Goal: Information Seeking & Learning: Compare options

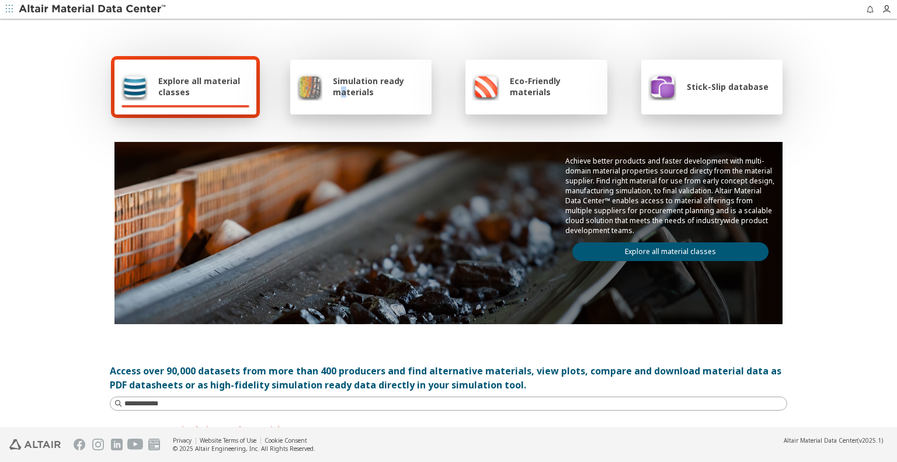
click at [341, 88] on span "Simulation ready materials" at bounding box center [379, 86] width 92 height 22
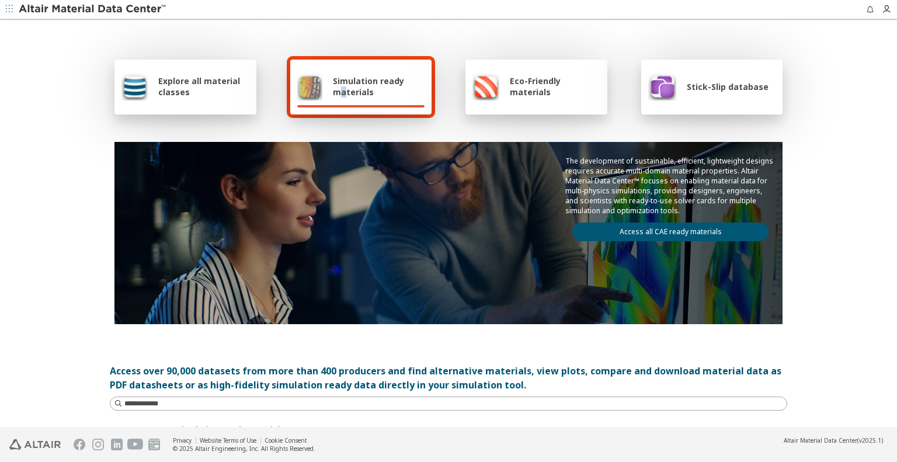
click at [647, 231] on link "Access all CAE ready materials" at bounding box center [670, 232] width 196 height 19
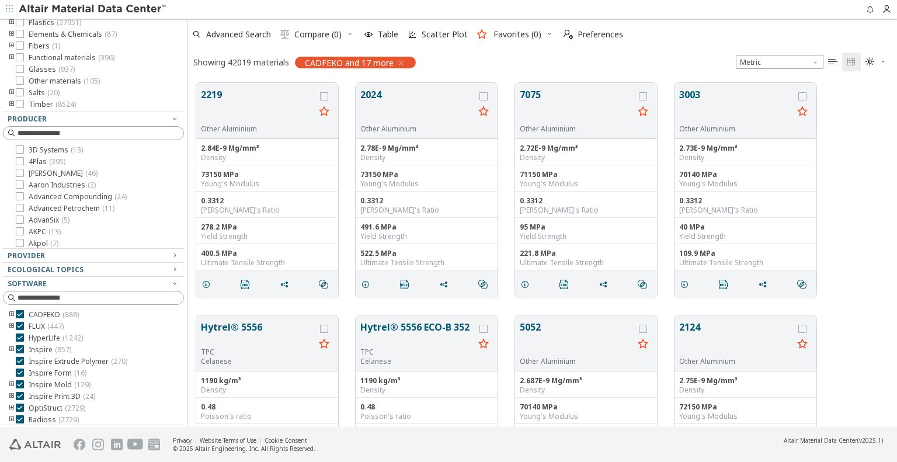
scroll to position [345, 698]
drag, startPoint x: 145, startPoint y: 109, endPoint x: 168, endPoint y: 250, distance: 142.7
click at [189, 263] on div at bounding box center [186, 223] width 6 height 408
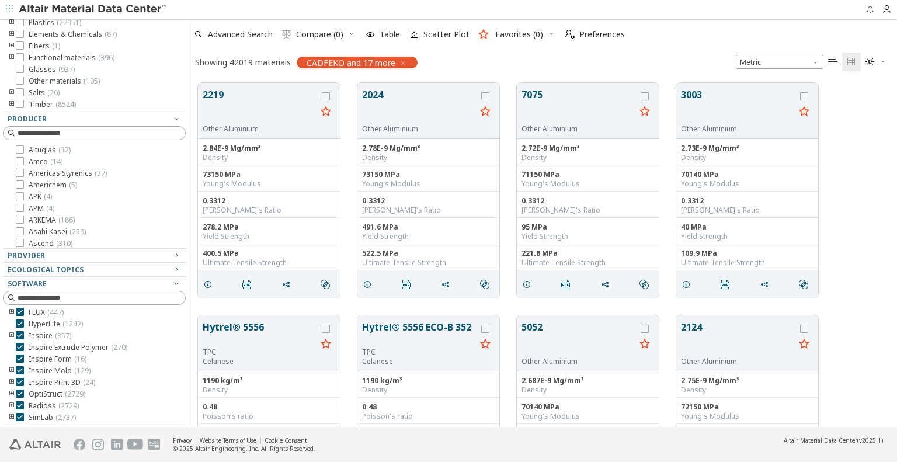
scroll to position [0, 0]
click at [401, 58] on icon "button" at bounding box center [402, 62] width 9 height 9
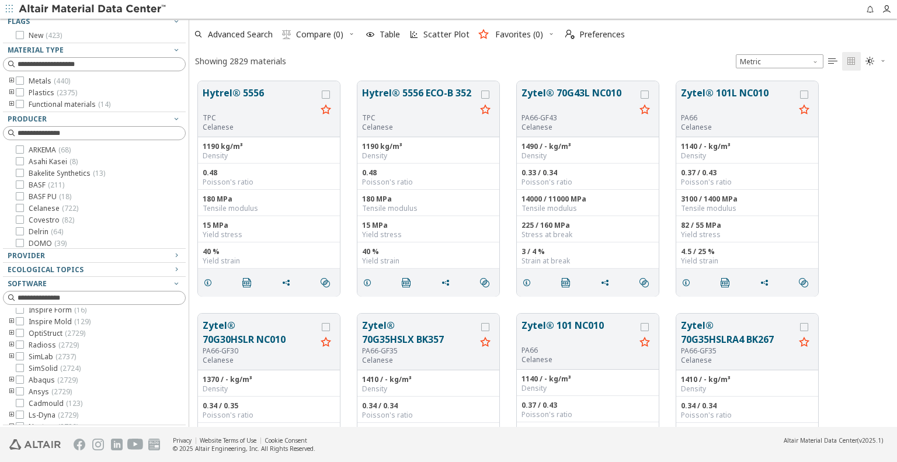
scroll to position [61, 0]
click at [10, 390] on icon "toogle group" at bounding box center [12, 394] width 8 height 9
click at [9, 332] on icon "toogle group" at bounding box center [12, 335] width 8 height 9
click at [9, 78] on icon "toogle group" at bounding box center [12, 81] width 8 height 9
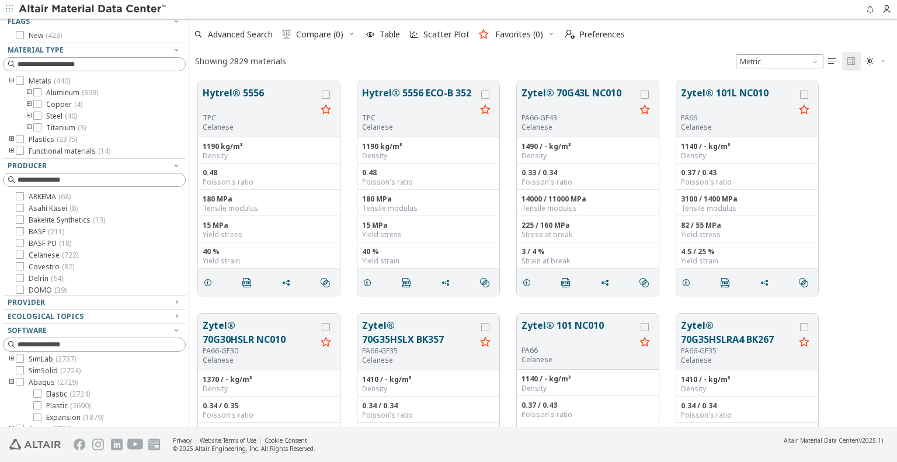
click at [25, 112] on icon "toogle group" at bounding box center [29, 116] width 8 height 9
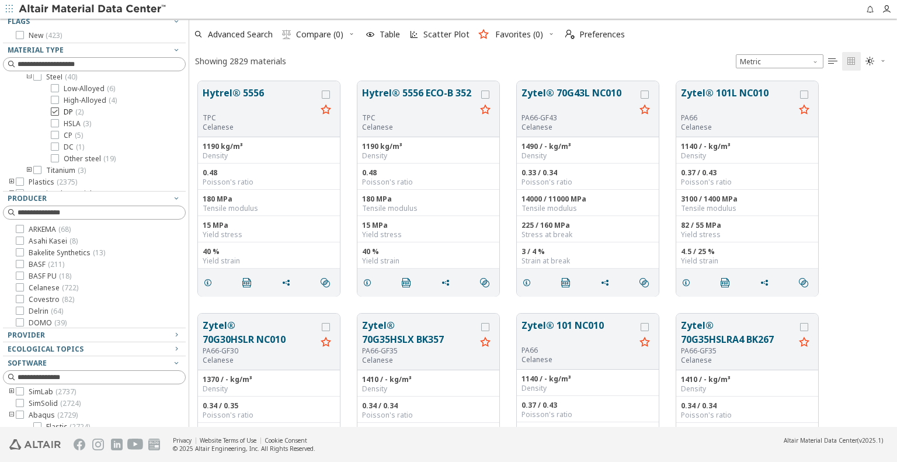
click at [55, 109] on icon at bounding box center [55, 111] width 8 height 8
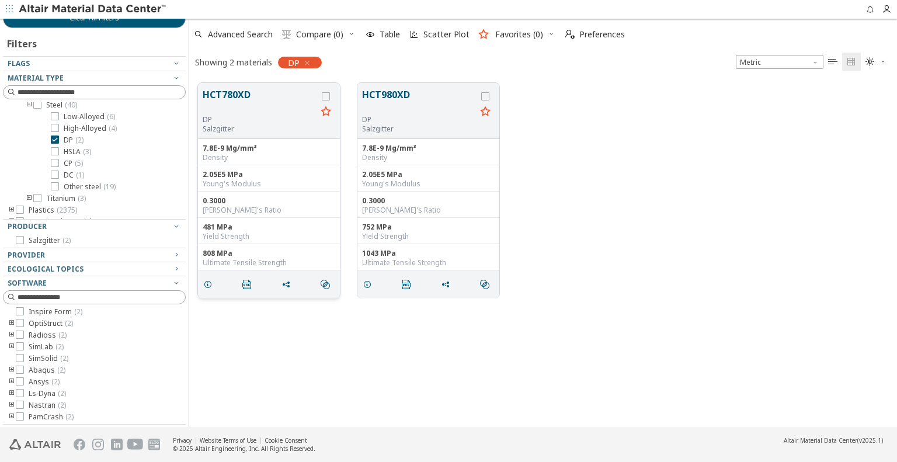
click at [225, 94] on button "HCT780XD" at bounding box center [260, 101] width 114 height 27
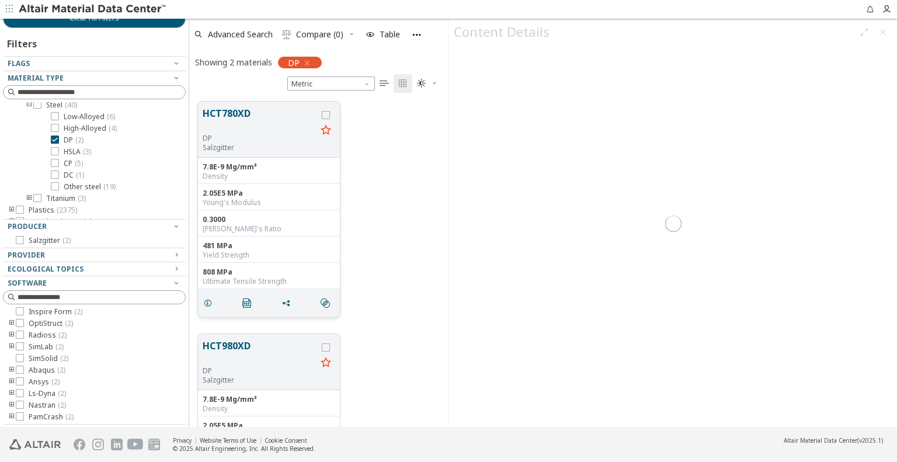
click at [321, 113] on div "grid" at bounding box center [326, 129] width 19 height 46
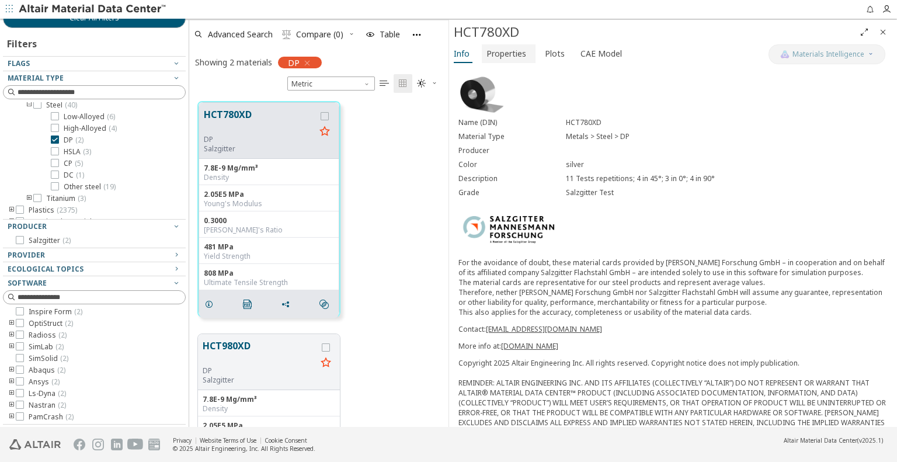
click at [507, 56] on span "Properties" at bounding box center [506, 53] width 40 height 19
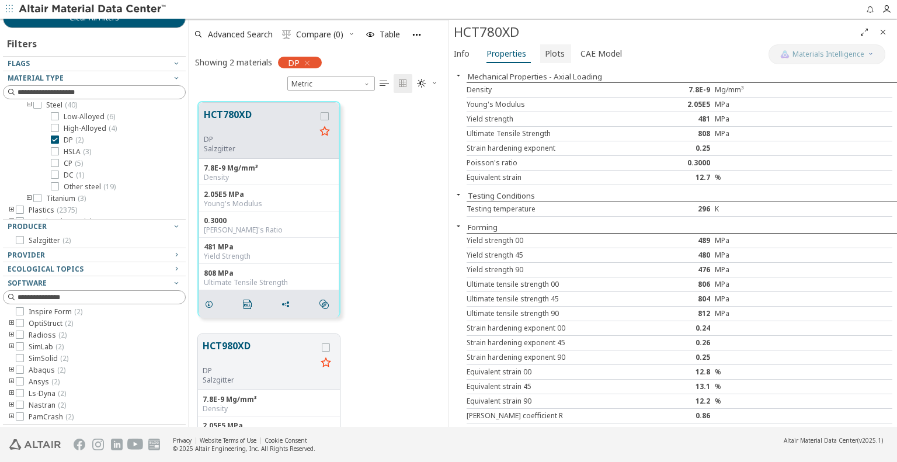
click at [554, 51] on span "Plots" at bounding box center [555, 53] width 20 height 19
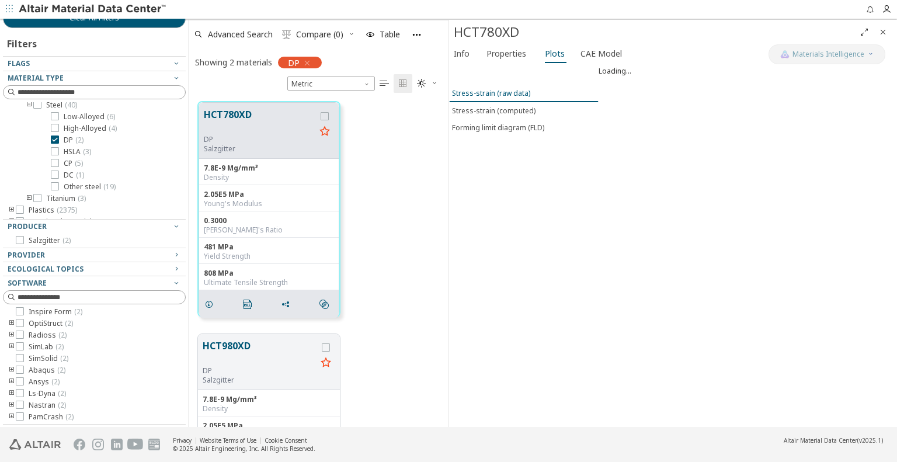
click at [484, 93] on div "Stress-strain (raw data)" at bounding box center [491, 93] width 78 height 10
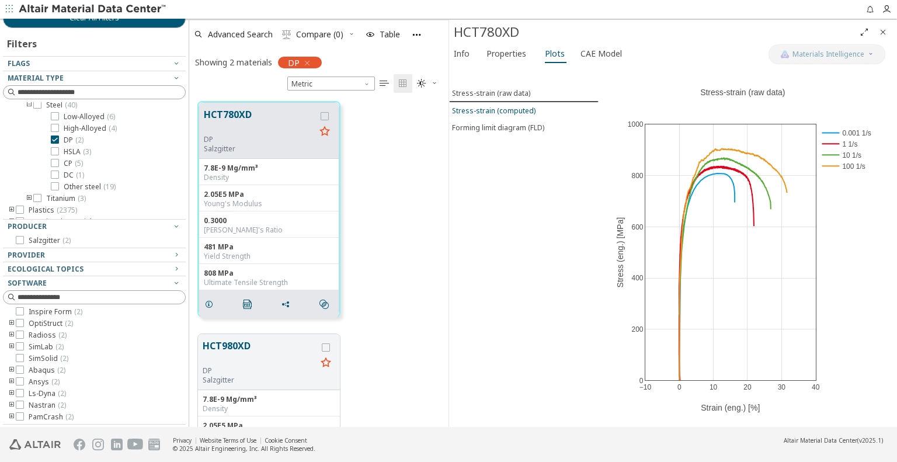
click at [502, 107] on div "Stress-strain (computed)" at bounding box center [494, 111] width 84 height 10
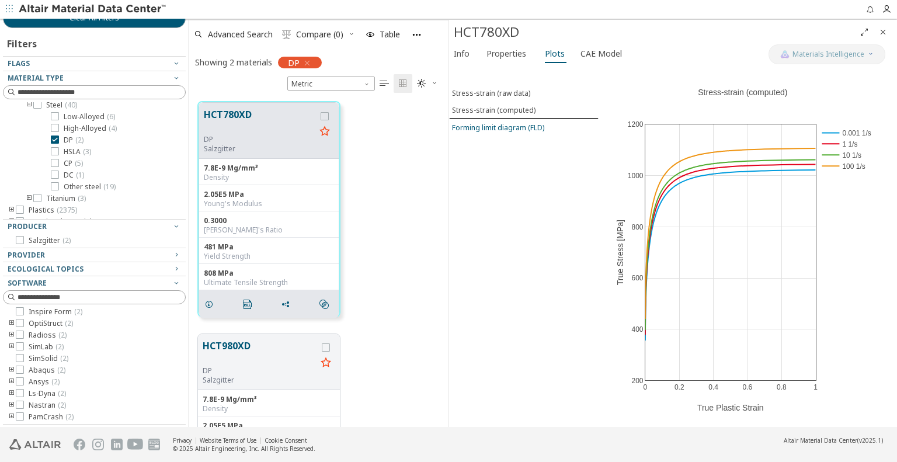
click at [505, 130] on div "Forming limit diagram (FLD)" at bounding box center [498, 128] width 92 height 10
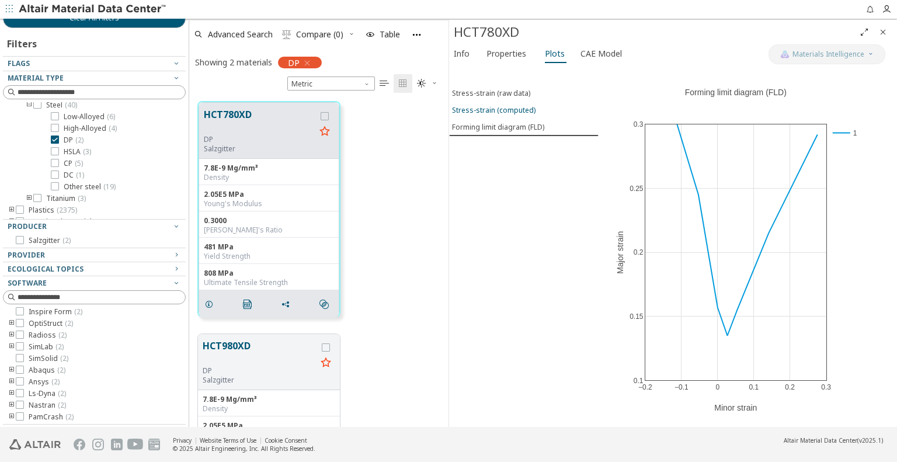
click at [506, 110] on div "Stress-strain (computed)" at bounding box center [494, 110] width 84 height 10
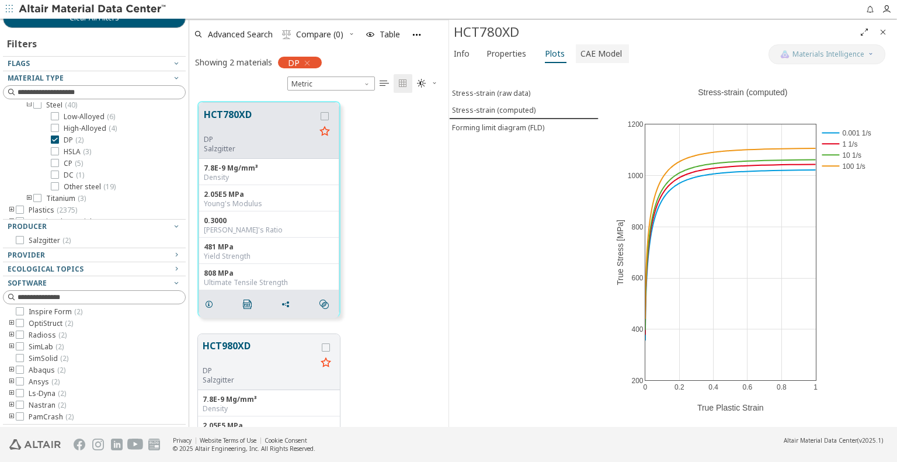
click at [586, 55] on span "CAE Model" at bounding box center [601, 53] width 41 height 19
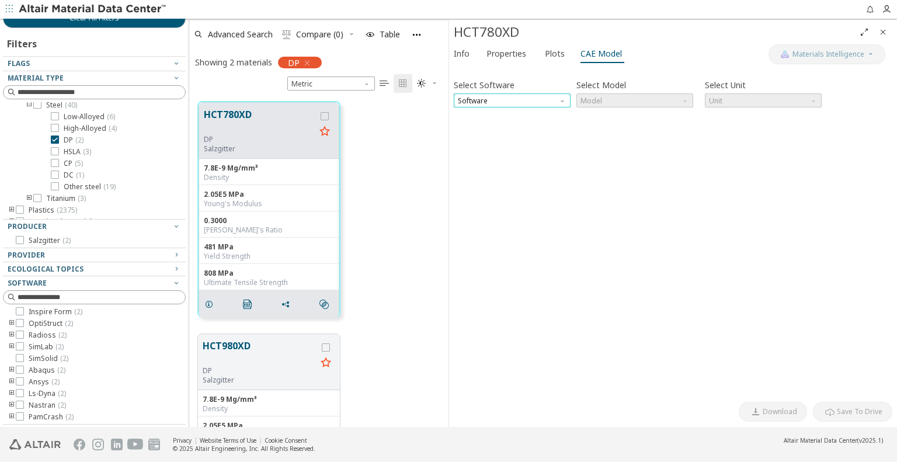
click at [508, 102] on span "Software" at bounding box center [512, 100] width 117 height 14
click at [323, 114] on icon "grid" at bounding box center [325, 116] width 8 height 8
click at [325, 348] on icon "grid" at bounding box center [326, 347] width 8 height 8
click at [495, 100] on span "Software" at bounding box center [512, 100] width 117 height 14
click at [307, 33] on span "Compare (2)" at bounding box center [319, 34] width 47 height 8
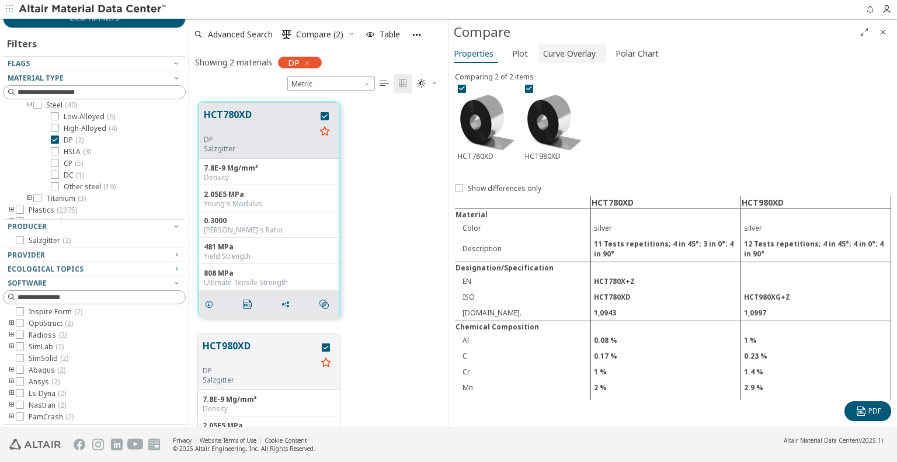
click at [567, 54] on span "Curve Overlay" at bounding box center [569, 53] width 53 height 19
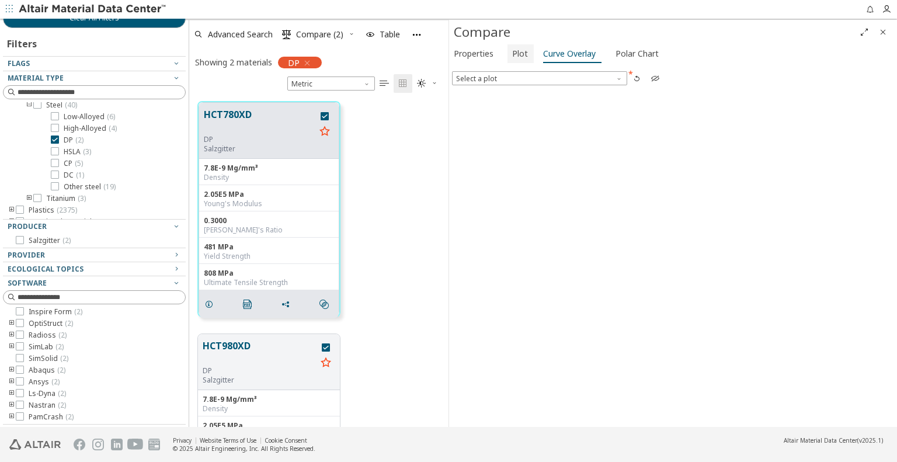
click at [522, 53] on span "Plot" at bounding box center [520, 53] width 16 height 19
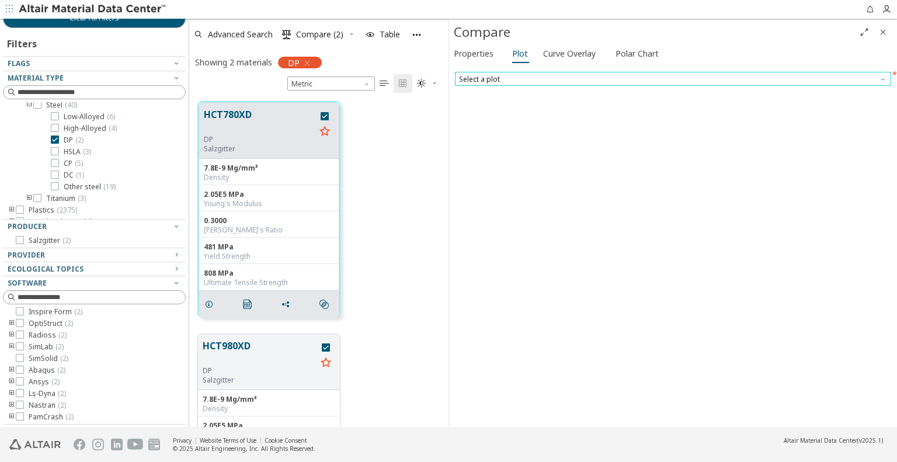
click at [526, 78] on span "Select a plot" at bounding box center [673, 79] width 436 height 14
click at [507, 97] on span "Stress-strain (computed)" at bounding box center [502, 93] width 84 height 9
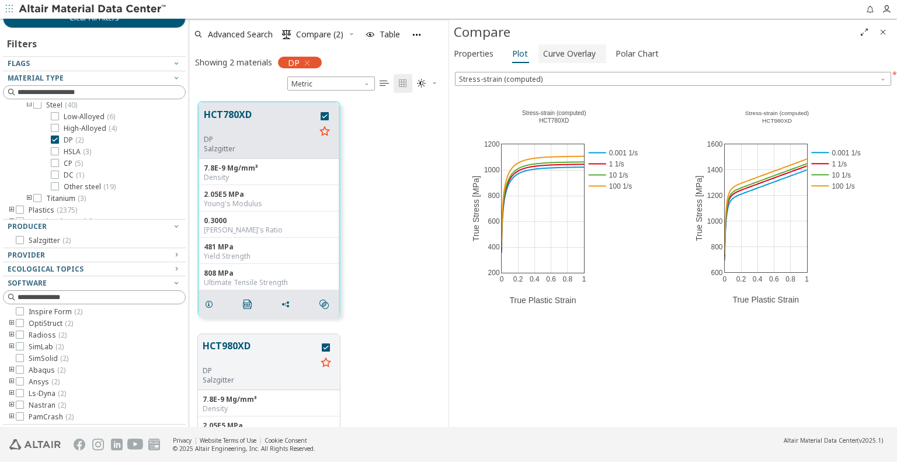
click at [566, 51] on span "Curve Overlay" at bounding box center [569, 53] width 53 height 19
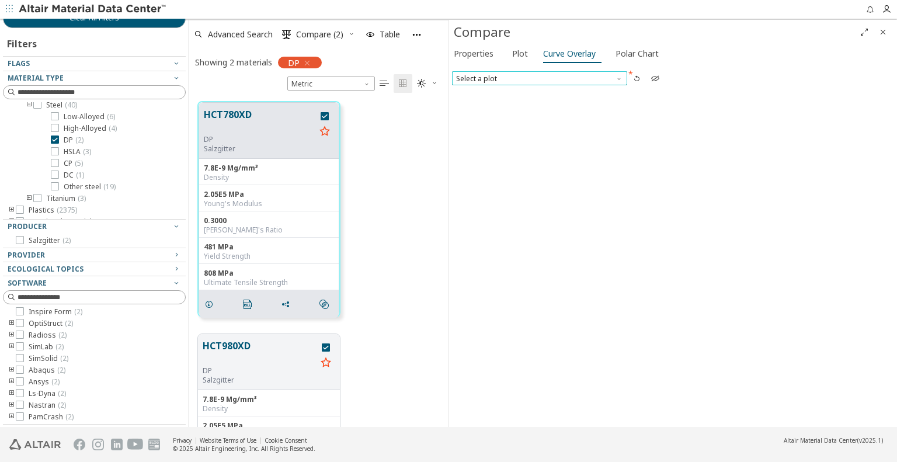
click at [554, 81] on span "Select a plot" at bounding box center [539, 78] width 175 height 14
click at [529, 94] on span "Stress-strain (computed)" at bounding box center [499, 92] width 84 height 9
click at [649, 114] on icon at bounding box center [651, 116] width 8 height 8
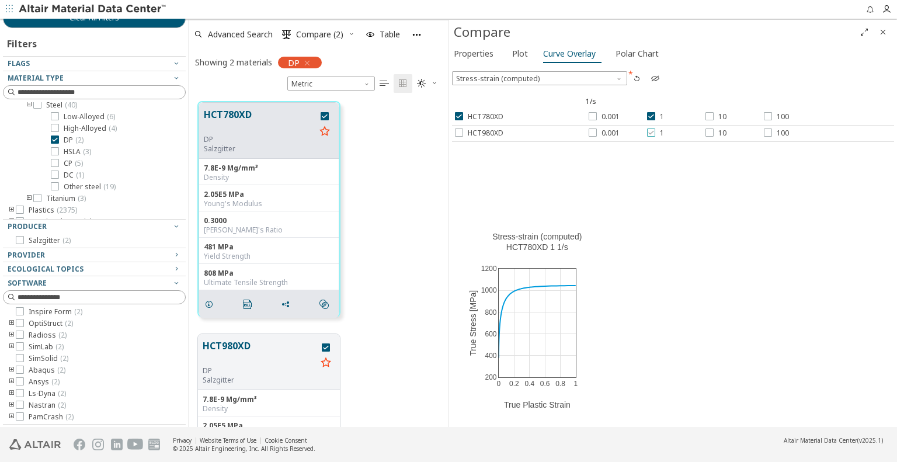
click at [651, 131] on icon at bounding box center [651, 132] width 8 height 8
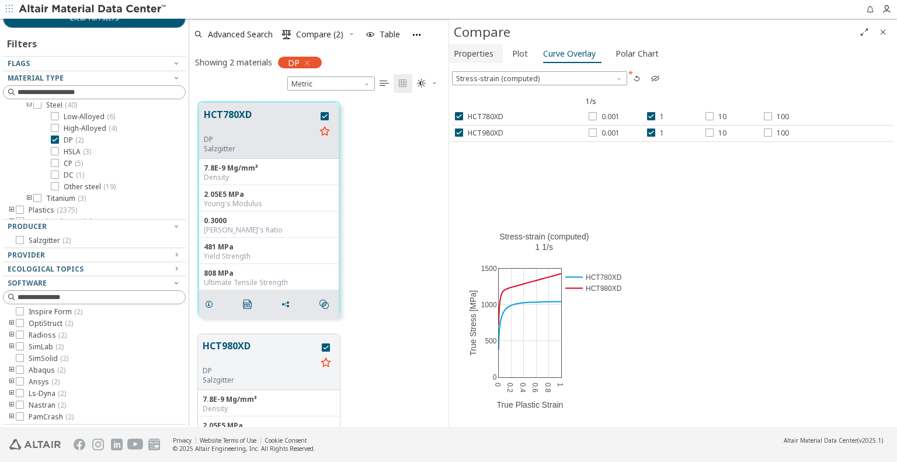
click at [464, 51] on span "Properties" at bounding box center [474, 53] width 40 height 19
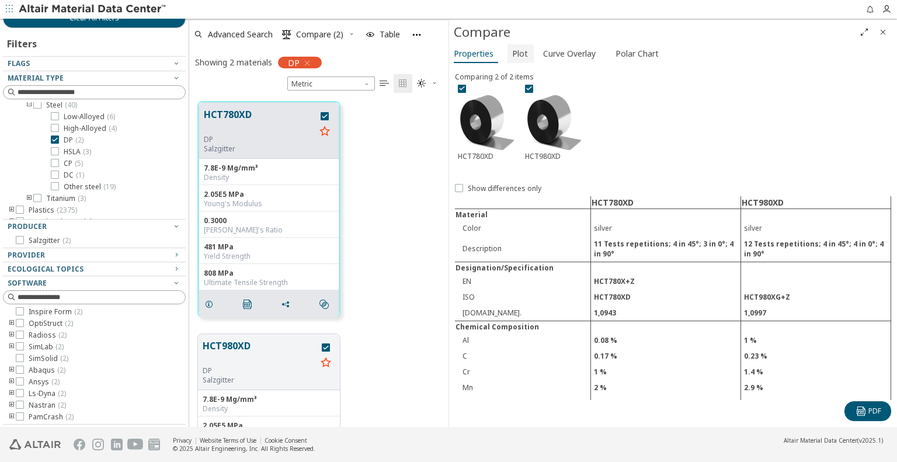
click at [512, 50] on span "Plot" at bounding box center [520, 53] width 16 height 19
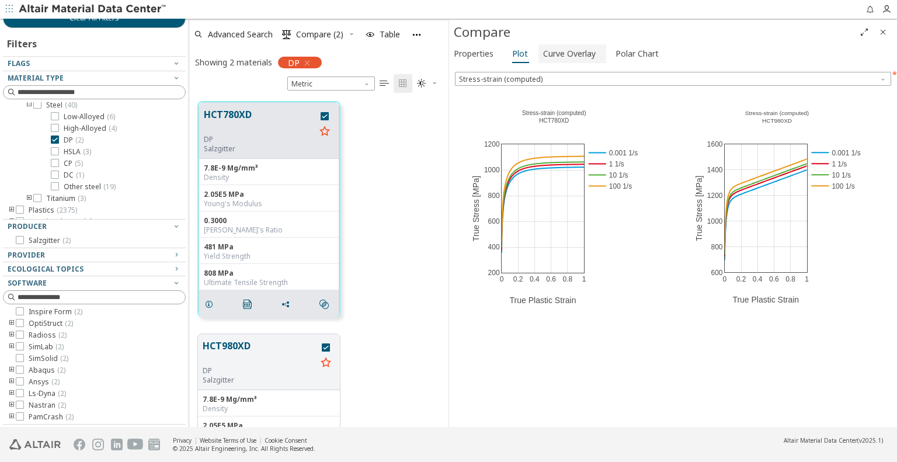
click at [560, 51] on span "Curve Overlay" at bounding box center [569, 53] width 53 height 19
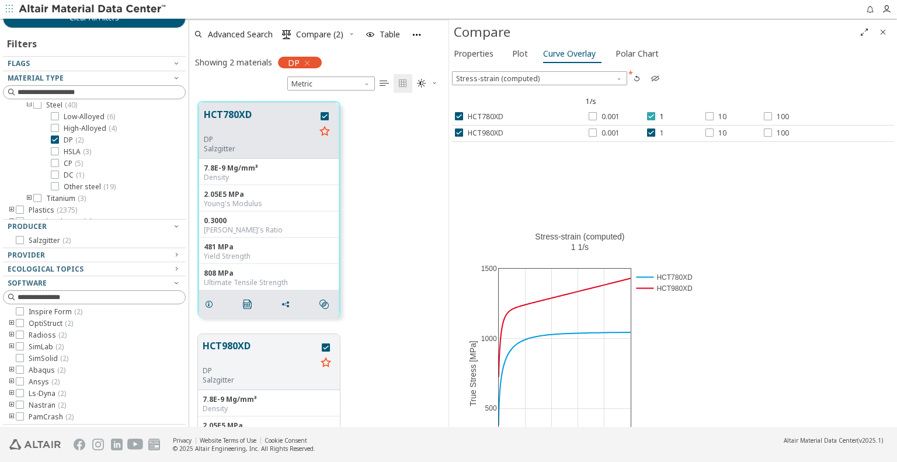
click at [650, 113] on icon at bounding box center [651, 116] width 8 height 8
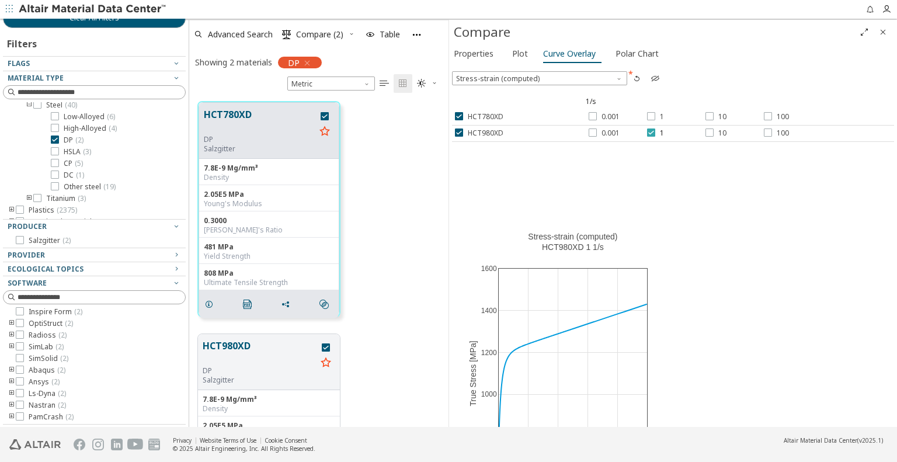
click at [648, 130] on icon at bounding box center [651, 132] width 8 height 8
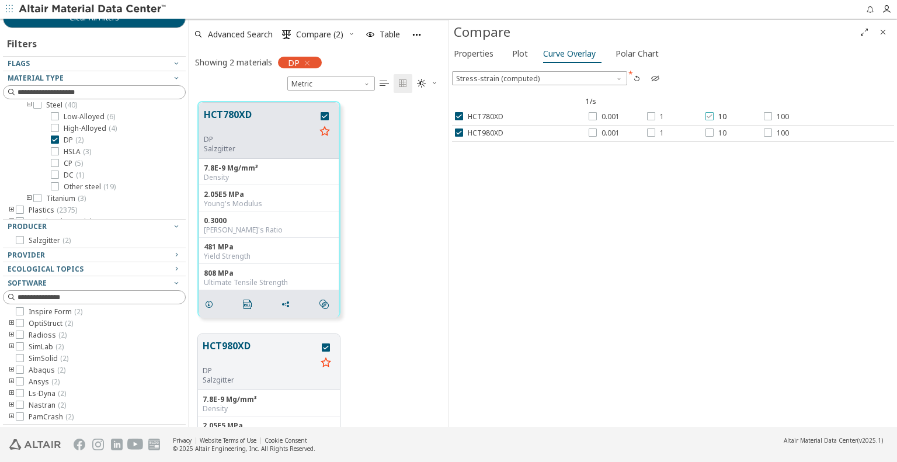
click at [710, 113] on icon at bounding box center [709, 116] width 8 height 8
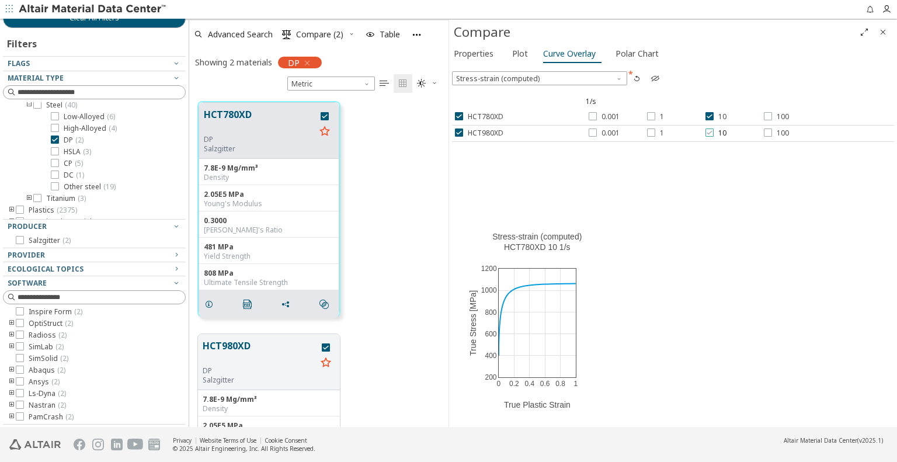
click at [711, 128] on icon at bounding box center [709, 132] width 8 height 8
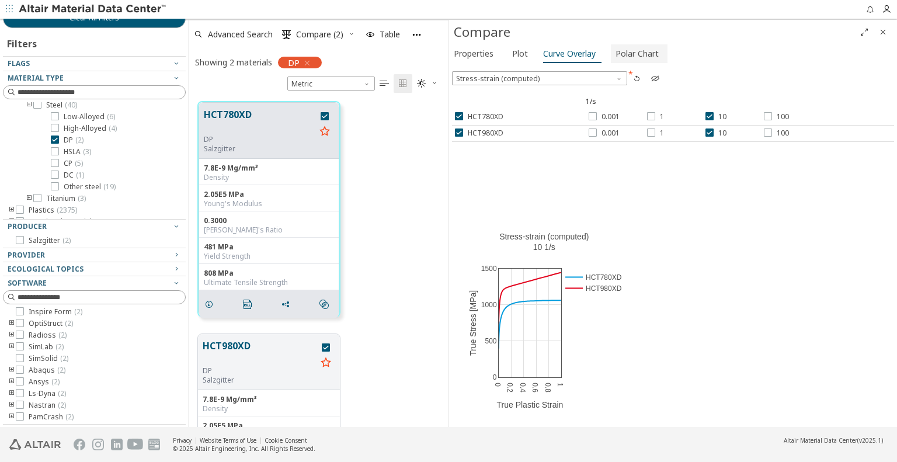
click at [630, 49] on span "Polar Chart" at bounding box center [637, 53] width 43 height 19
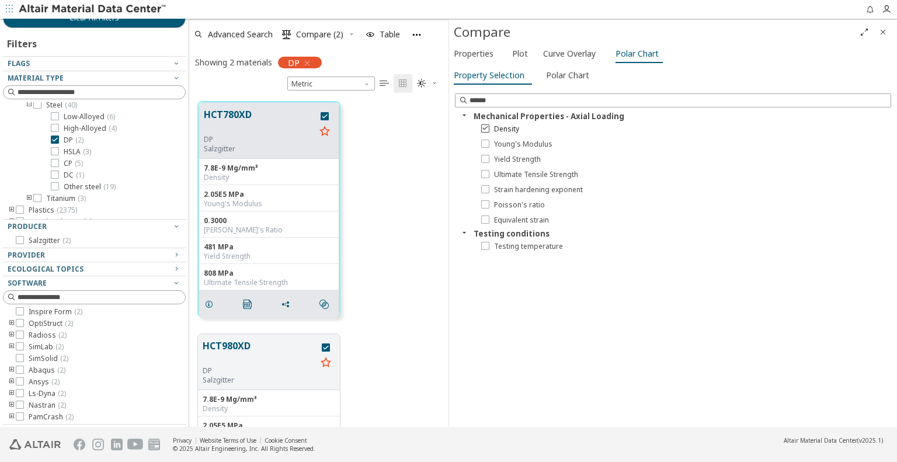
click at [482, 127] on icon at bounding box center [485, 128] width 8 height 8
click at [482, 144] on icon at bounding box center [485, 143] width 8 height 8
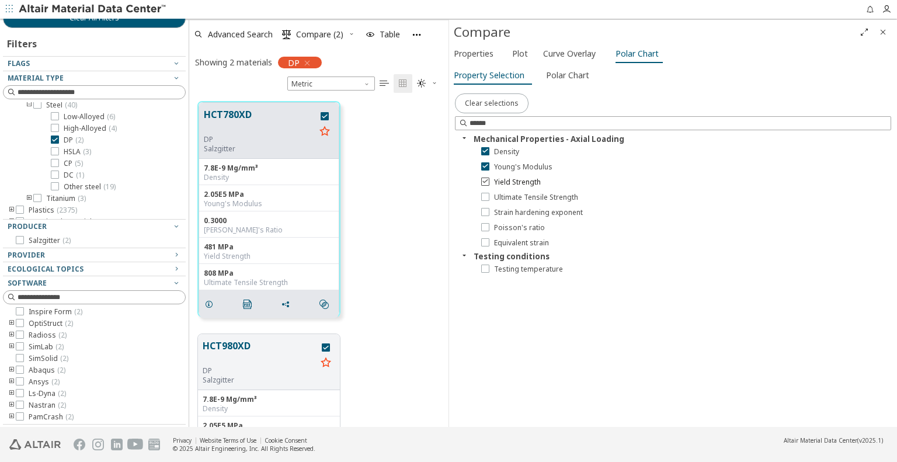
click at [490, 179] on label "Yield Strength" at bounding box center [511, 182] width 60 height 9
click at [482, 268] on icon at bounding box center [485, 268] width 8 height 8
click at [483, 268] on icon at bounding box center [485, 268] width 8 height 8
click at [493, 100] on span "Clear selections" at bounding box center [492, 103] width 54 height 9
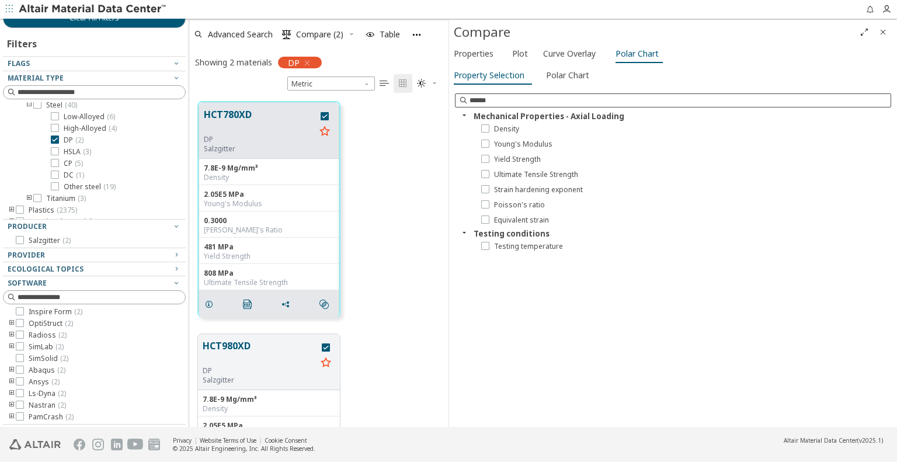
click at [503, 102] on input at bounding box center [680, 101] width 421 height 12
click at [565, 51] on span "Curve Overlay" at bounding box center [569, 53] width 53 height 19
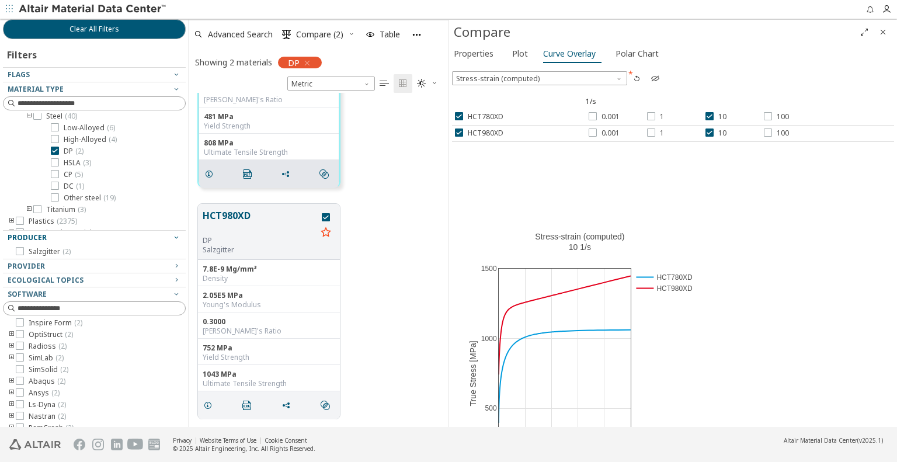
scroll to position [30, 0]
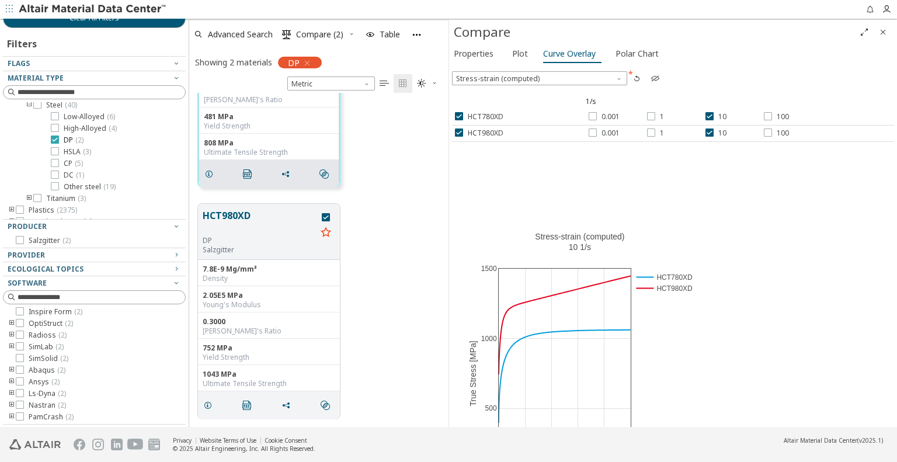
click at [55, 137] on icon at bounding box center [55, 139] width 8 height 8
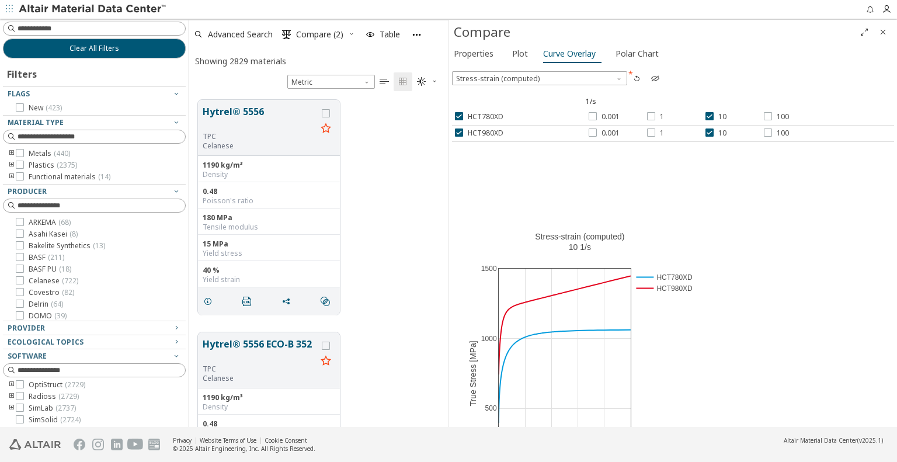
scroll to position [327, 250]
click at [9, 162] on icon "toogle group" at bounding box center [12, 165] width 8 height 9
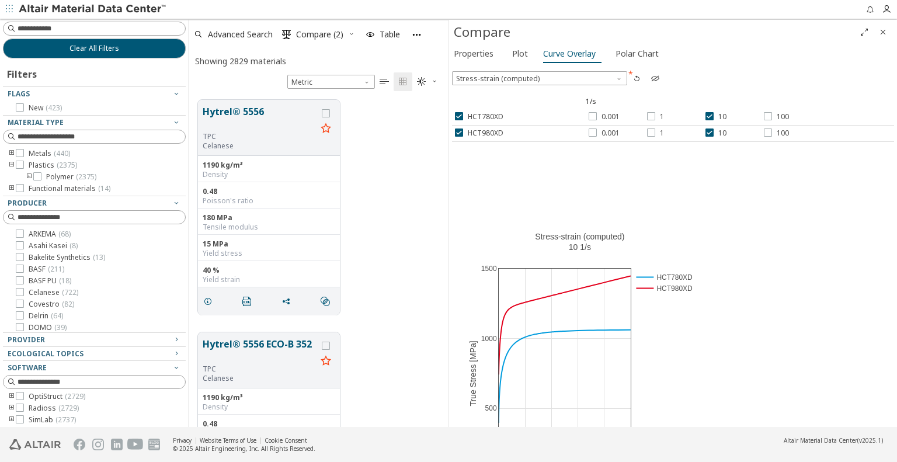
click at [28, 175] on icon "toogle group" at bounding box center [29, 176] width 8 height 9
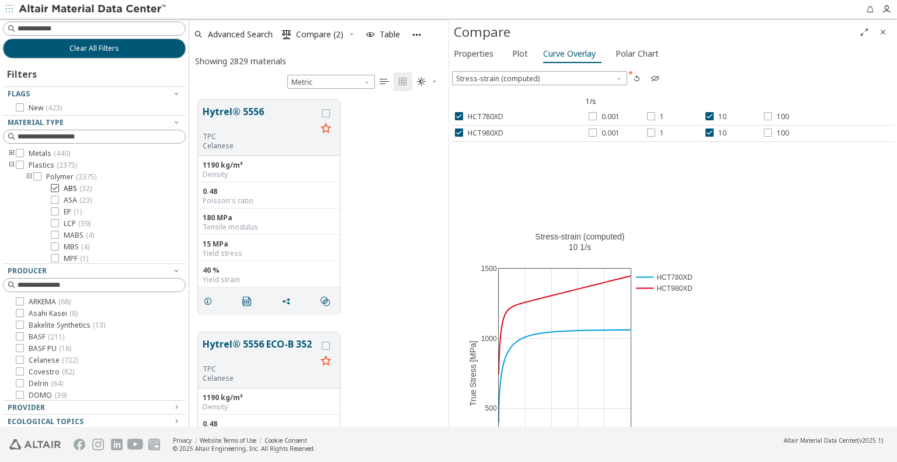
click at [54, 187] on icon at bounding box center [55, 188] width 8 height 8
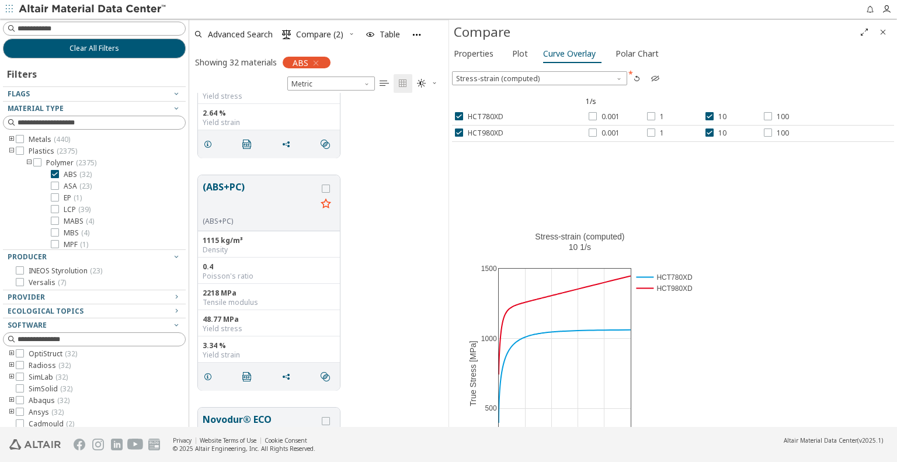
scroll to position [175, 0]
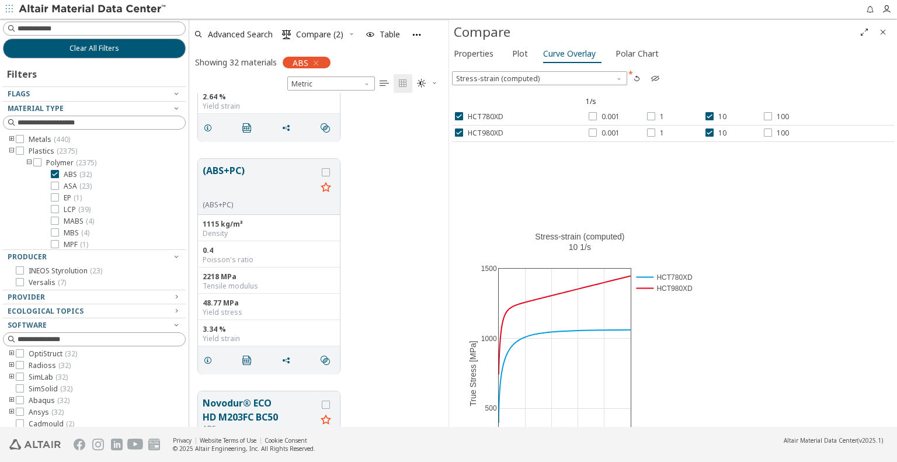
drag, startPoint x: 887, startPoint y: 27, endPoint x: 874, endPoint y: 32, distance: 14.2
click at [886, 27] on icon "Close" at bounding box center [882, 31] width 9 height 9
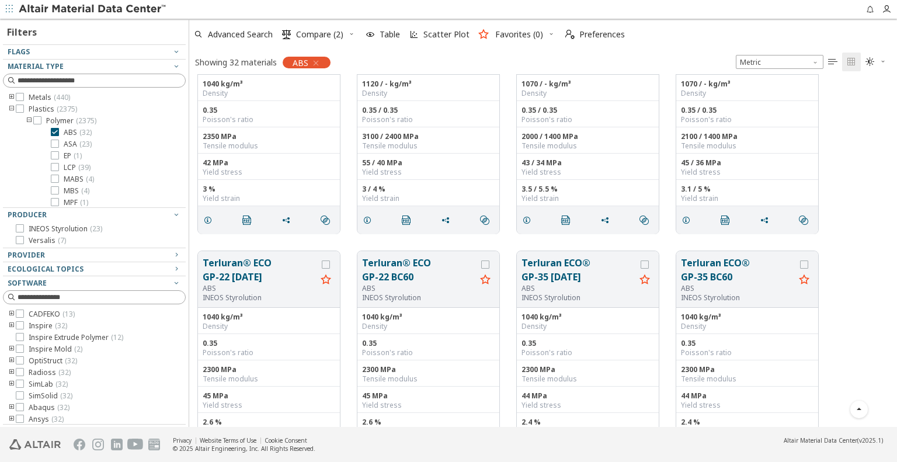
click at [10, 346] on icon "toogle group" at bounding box center [12, 349] width 8 height 9
click at [50, 361] on span "Fill ( 2 )" at bounding box center [55, 360] width 19 height 9
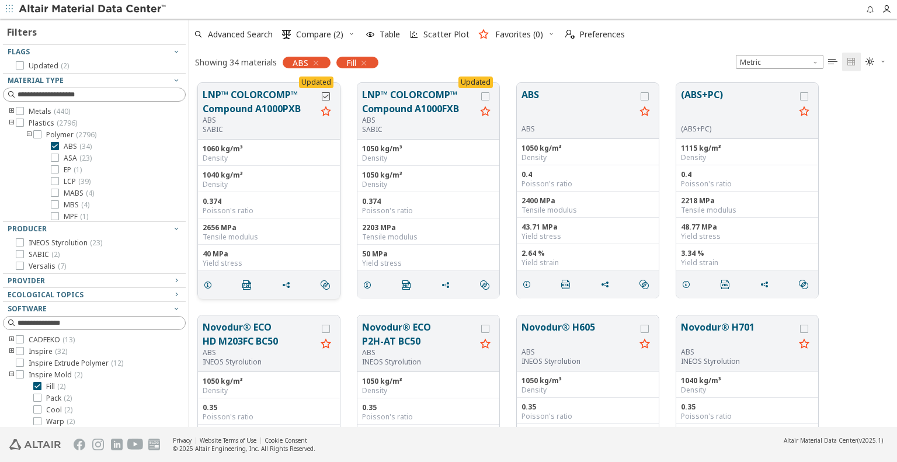
click at [327, 96] on icon "grid" at bounding box center [326, 96] width 8 height 8
click at [486, 95] on icon "grid" at bounding box center [485, 96] width 8 height 8
click at [318, 32] on span "Compare (4)" at bounding box center [319, 34] width 47 height 8
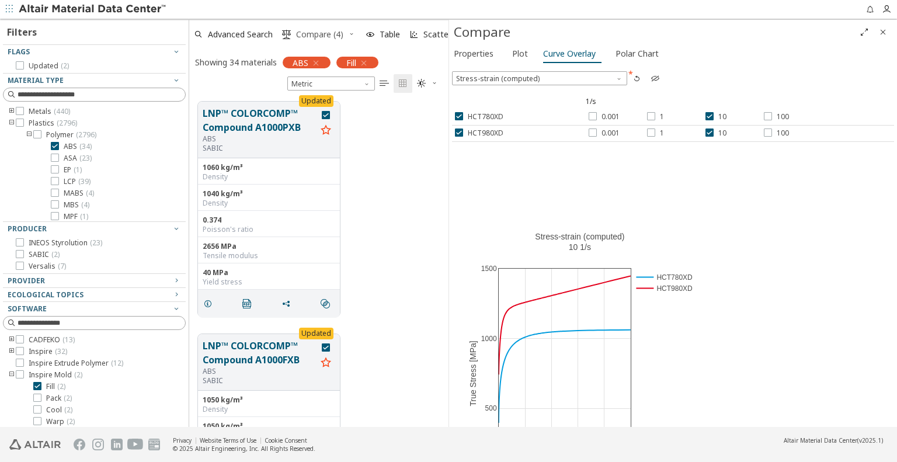
scroll to position [326, 250]
click at [457, 112] on icon at bounding box center [459, 116] width 8 height 8
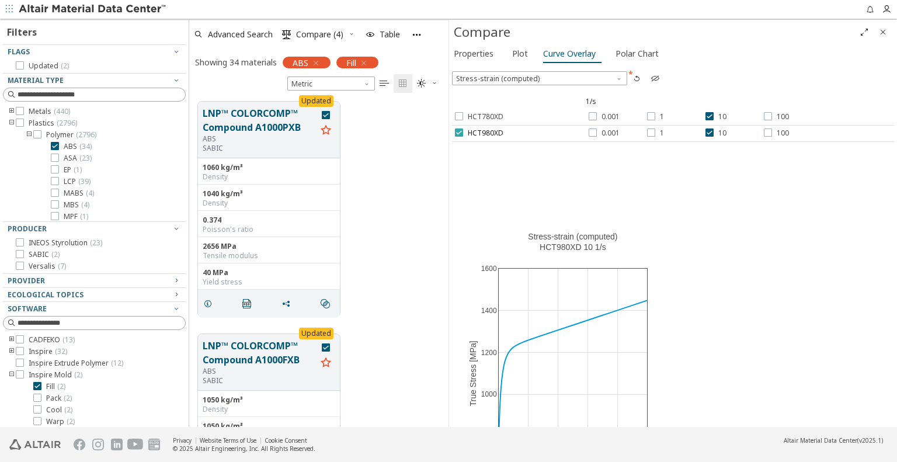
click at [458, 131] on icon at bounding box center [459, 132] width 8 height 8
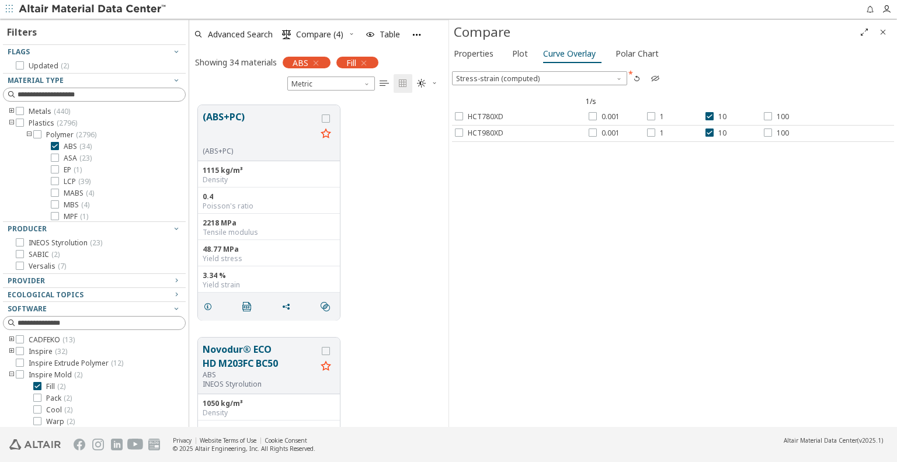
scroll to position [0, 0]
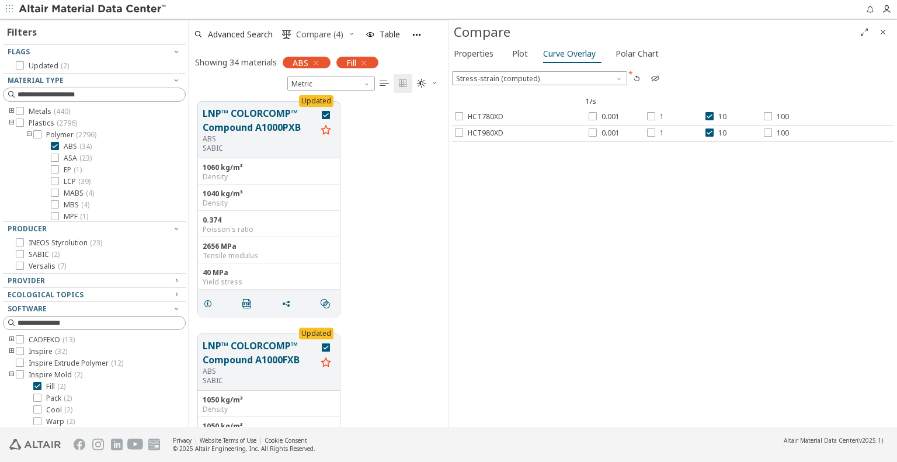
click at [305, 32] on span "Compare (4)" at bounding box center [319, 34] width 47 height 8
click at [352, 33] on icon "button" at bounding box center [351, 33] width 7 height 7
click at [336, 53] on span "Clear Selections" at bounding box center [336, 57] width 81 height 19
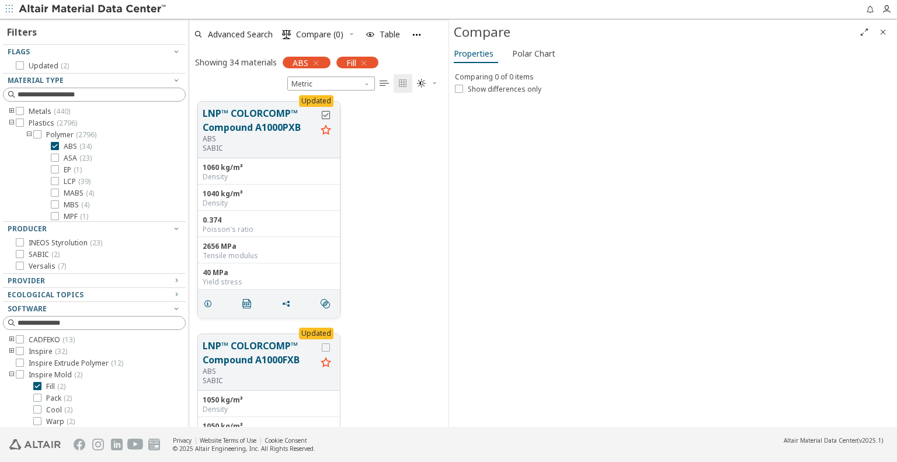
click at [325, 111] on icon "grid" at bounding box center [326, 115] width 8 height 8
click at [327, 343] on div "grid" at bounding box center [326, 347] width 8 height 8
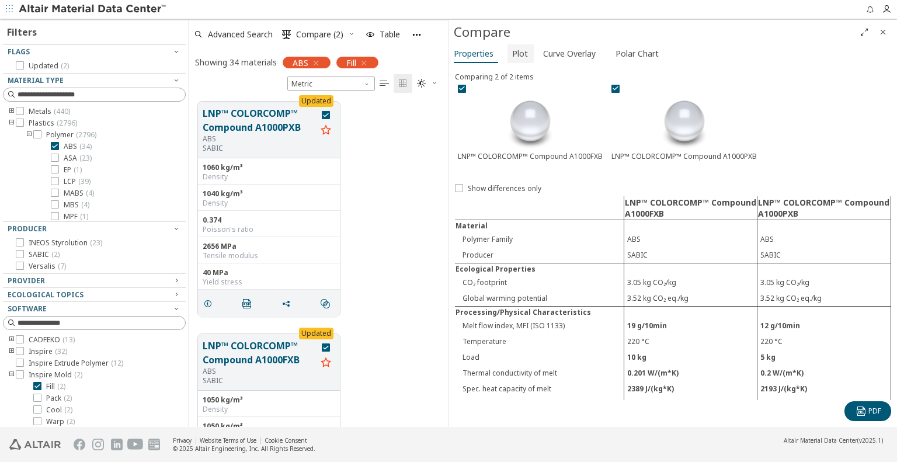
click at [515, 55] on span "Plot" at bounding box center [520, 53] width 16 height 19
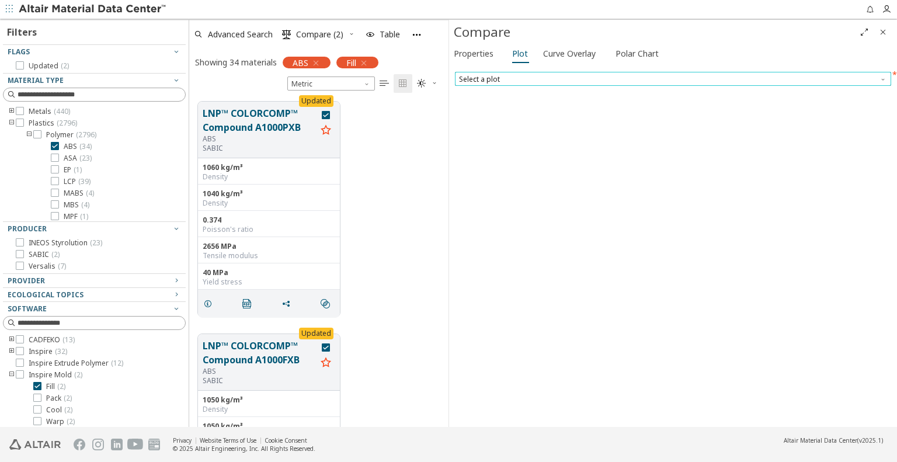
click at [500, 75] on span "Select a plot" at bounding box center [673, 79] width 436 height 14
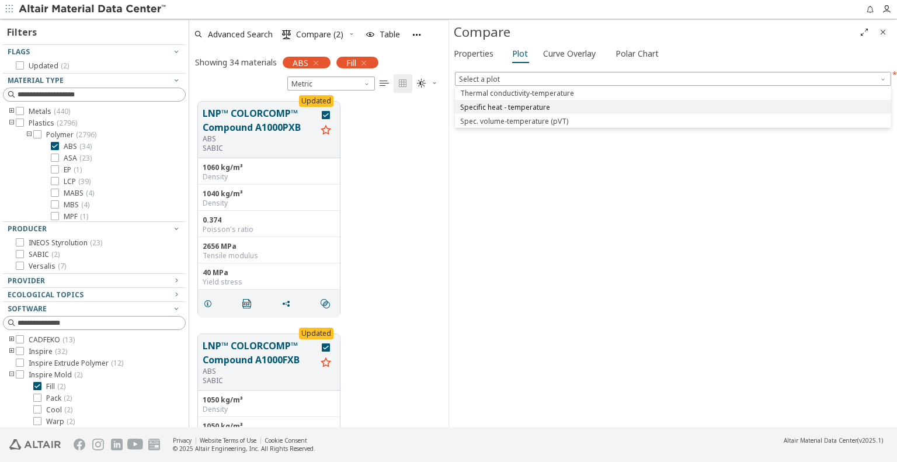
click at [499, 109] on span "Specific heat - temperature" at bounding box center [505, 107] width 90 height 9
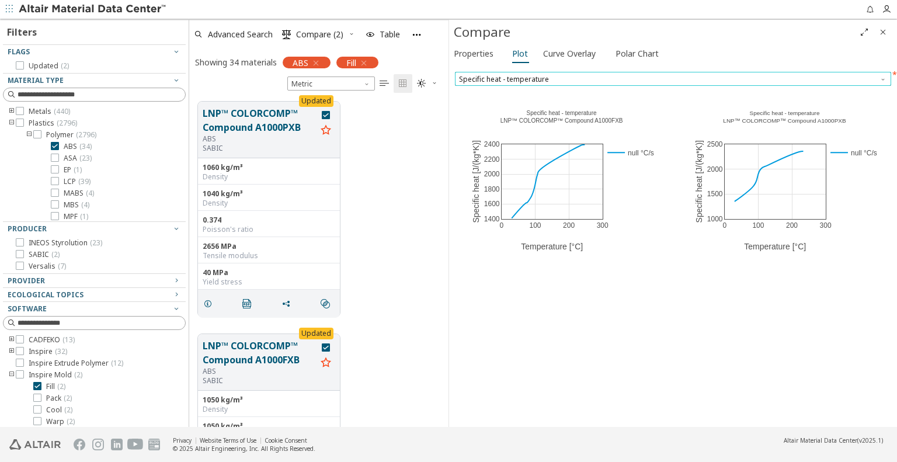
click at [528, 79] on span "Specific heat - temperature" at bounding box center [673, 79] width 436 height 14
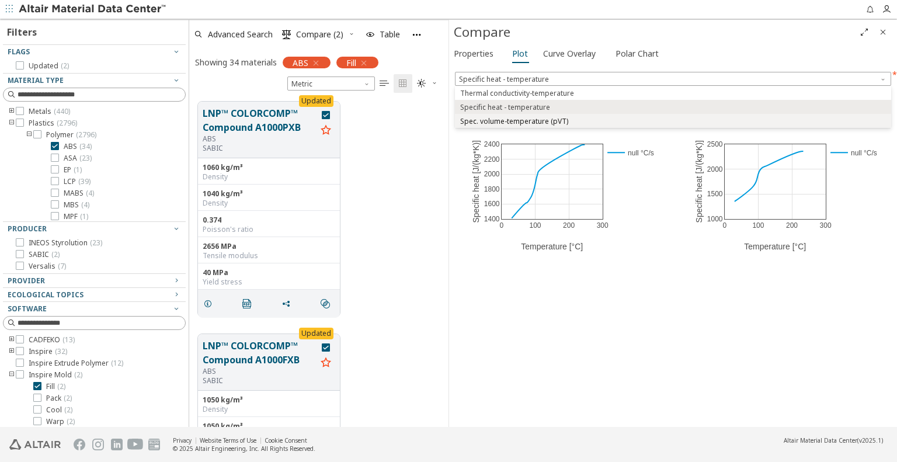
click at [547, 121] on span "Spec. volume-temperature (pVT)" at bounding box center [514, 121] width 108 height 9
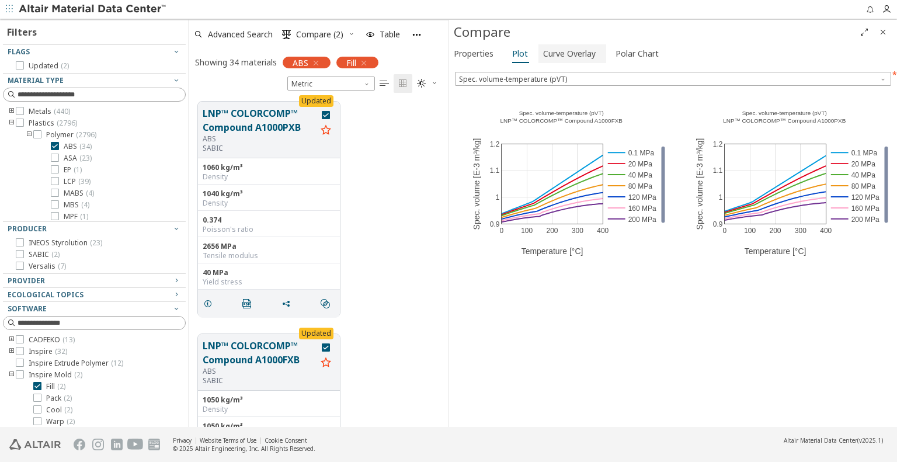
click at [572, 53] on span "Curve Overlay" at bounding box center [569, 53] width 53 height 19
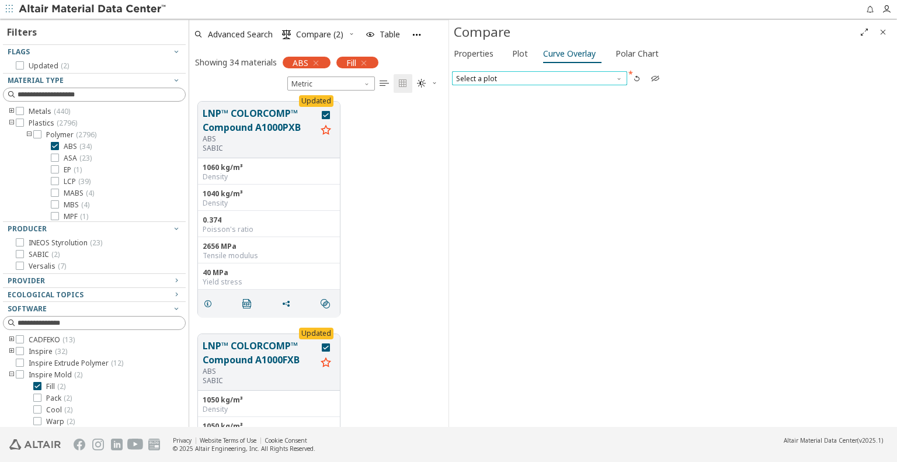
click at [531, 72] on span "Select a plot" at bounding box center [539, 78] width 175 height 14
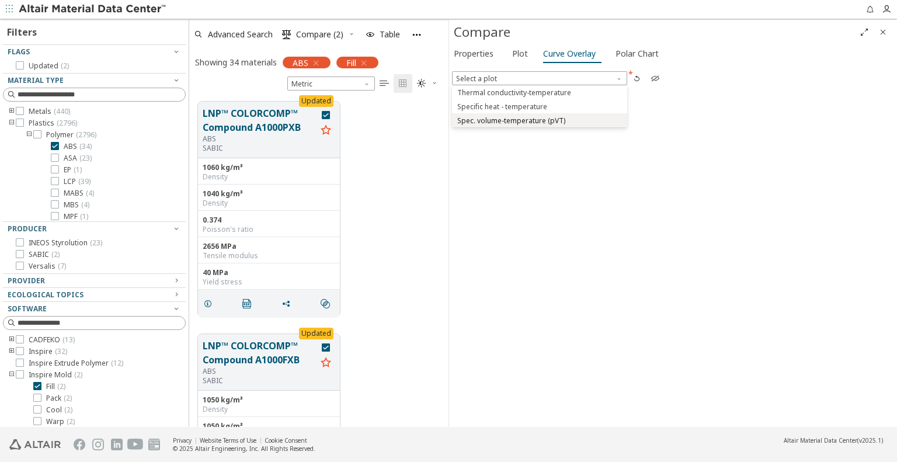
click at [516, 118] on span "Spec. volume-temperature (pVT)" at bounding box center [511, 120] width 108 height 9
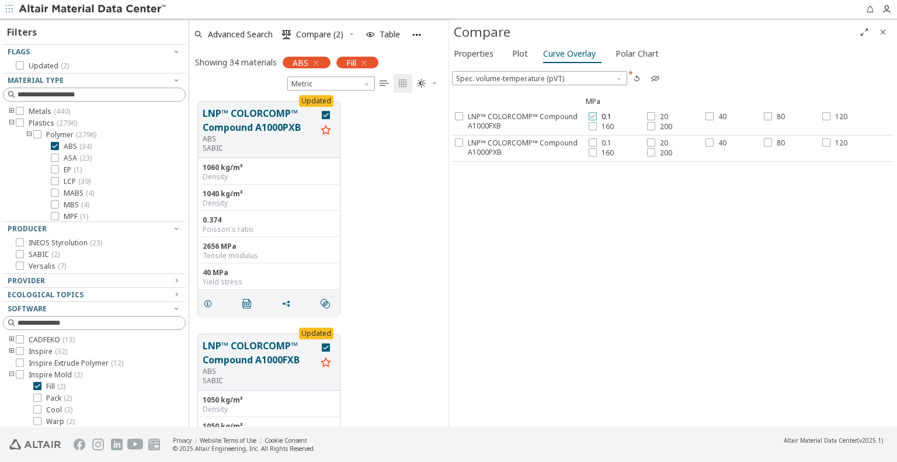
click at [595, 114] on icon at bounding box center [593, 116] width 8 height 8
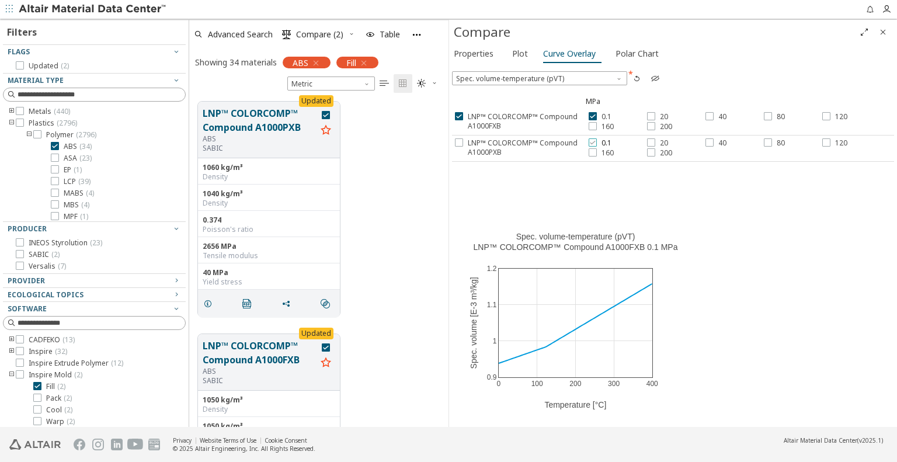
click at [594, 140] on icon at bounding box center [593, 142] width 8 height 8
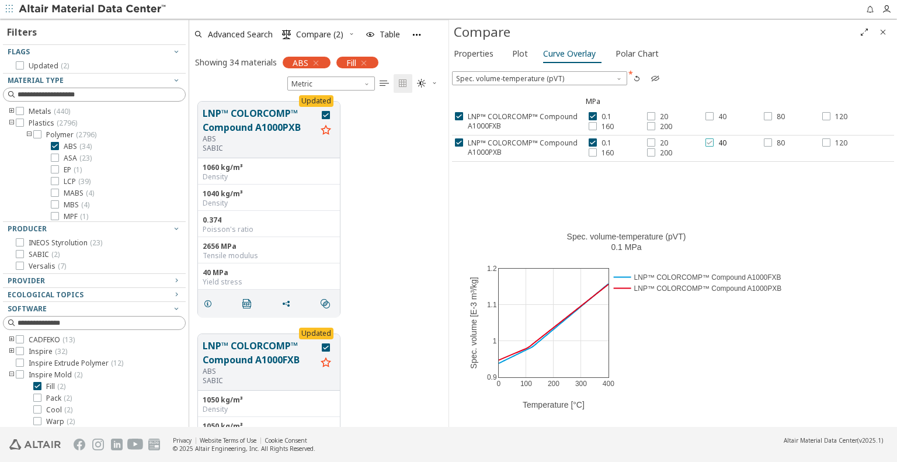
click at [714, 140] on label "40" at bounding box center [715, 142] width 21 height 9
click at [710, 116] on icon at bounding box center [709, 116] width 8 height 8
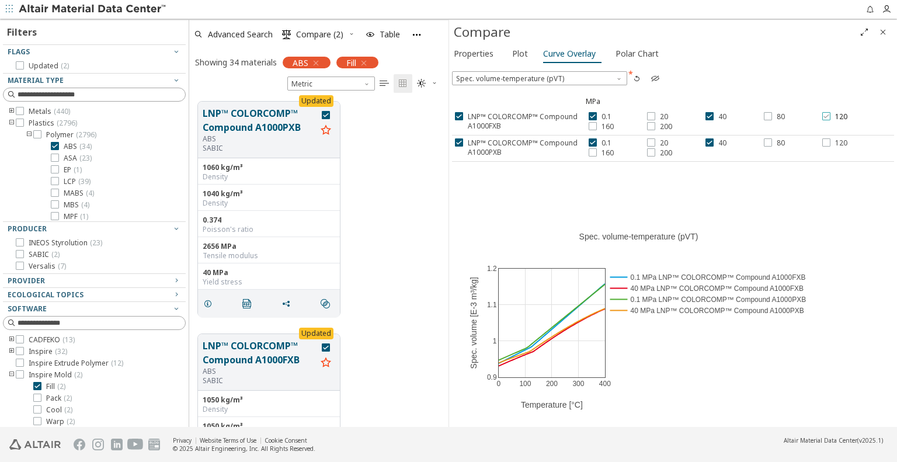
click at [830, 114] on div at bounding box center [826, 116] width 8 height 8
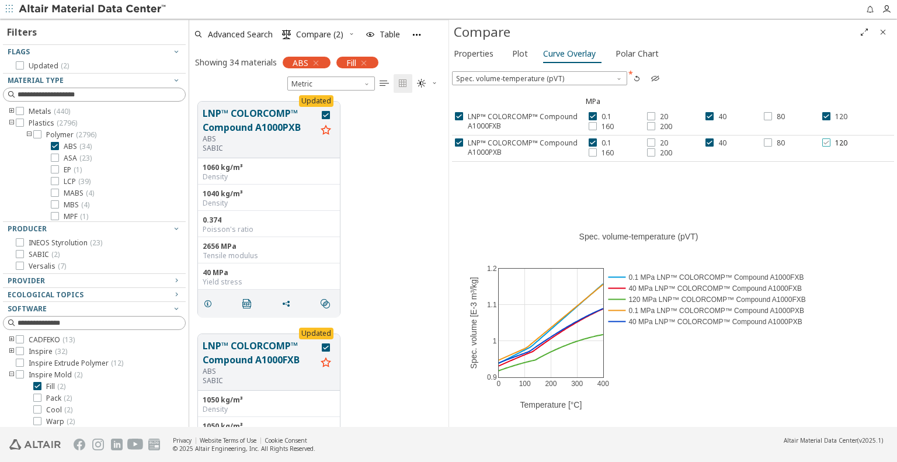
click at [829, 141] on icon at bounding box center [826, 142] width 8 height 8
click at [648, 127] on icon at bounding box center [651, 126] width 8 height 8
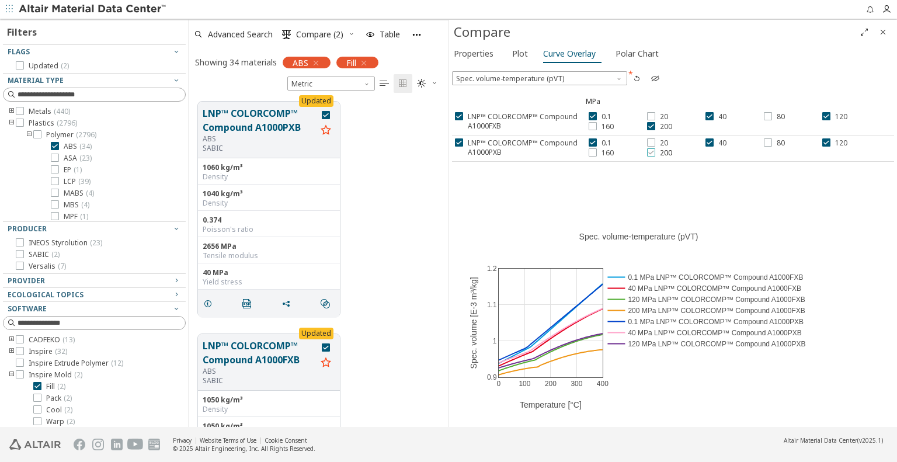
click at [654, 151] on icon at bounding box center [651, 152] width 8 height 8
click at [628, 57] on span "Polar Chart" at bounding box center [637, 53] width 43 height 19
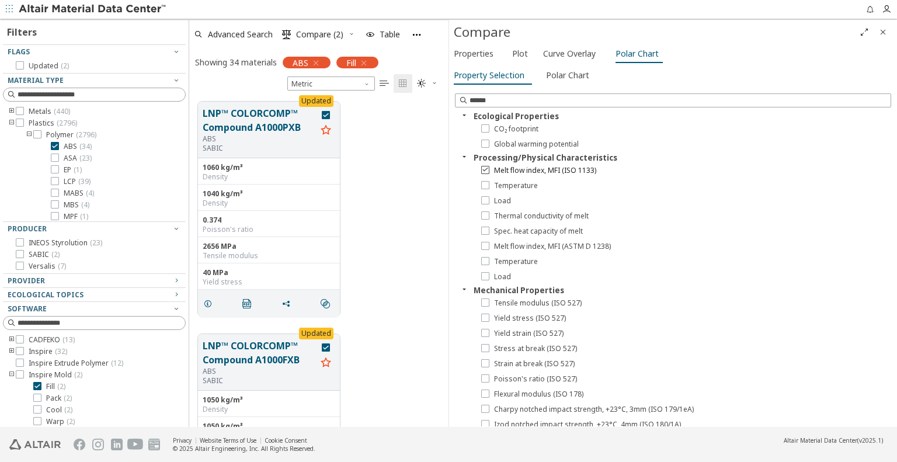
click at [496, 173] on span "Melt flow index, MFI (ISO 1133)" at bounding box center [545, 170] width 102 height 9
click at [491, 187] on label "Temperature" at bounding box center [509, 185] width 57 height 9
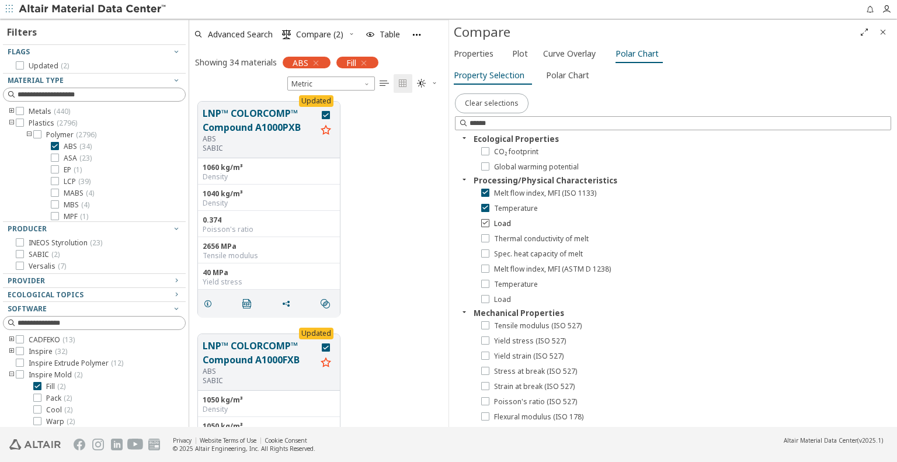
click at [488, 224] on icon at bounding box center [485, 222] width 8 height 8
click at [486, 246] on div "Ecological Properties CO₂ footprint Global warming potential Processing/Physica…" at bounding box center [673, 280] width 436 height 294
click at [485, 261] on div "Ecological Properties CO₂ footprint Global warming potential Processing/Physica…" at bounding box center [673, 280] width 436 height 294
drag, startPoint x: 488, startPoint y: 273, endPoint x: 600, endPoint y: 260, distance: 112.9
click at [488, 274] on div "Melt flow index, MFI (ASTM D 1238)" at bounding box center [684, 269] width 413 height 15
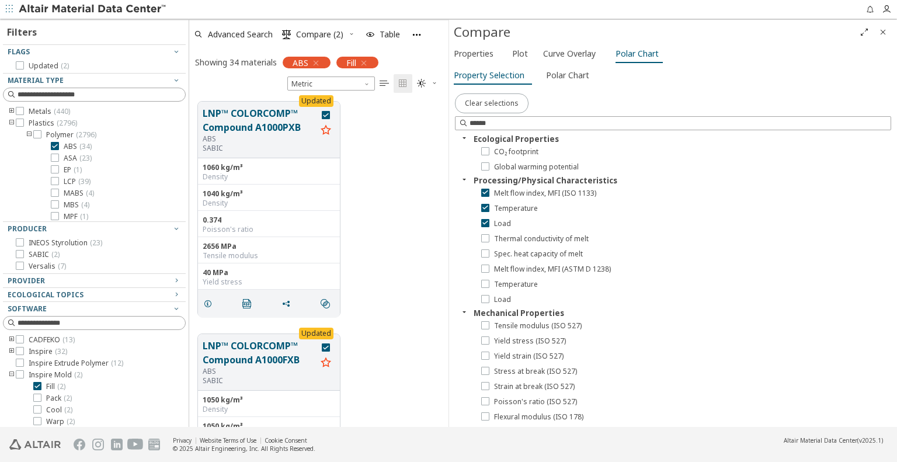
scroll to position [699, 0]
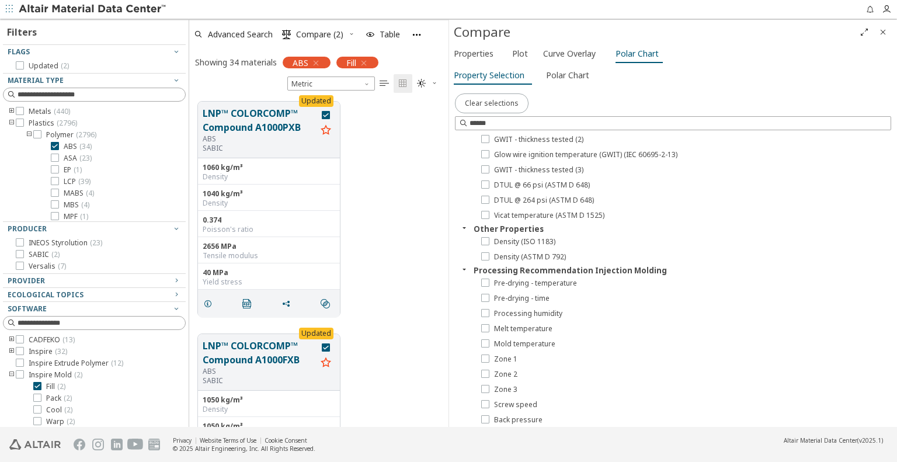
click at [479, 208] on div "Vicat temperature (ASTM D 1525)" at bounding box center [684, 215] width 413 height 15
click at [484, 205] on div "DTUL @ 264 psi (ASTM D 648)" at bounding box center [684, 200] width 413 height 15
drag, startPoint x: 477, startPoint y: 175, endPoint x: 480, endPoint y: 159, distance: 16.2
click at [477, 173] on div "Ecological Properties CO₂ footprint Global warming potential Processing/Physica…" at bounding box center [673, 280] width 436 height 294
click at [481, 156] on div "Glow wire ignition temperature (GWIT) (IEC 60695-2-13)" at bounding box center [684, 154] width 413 height 15
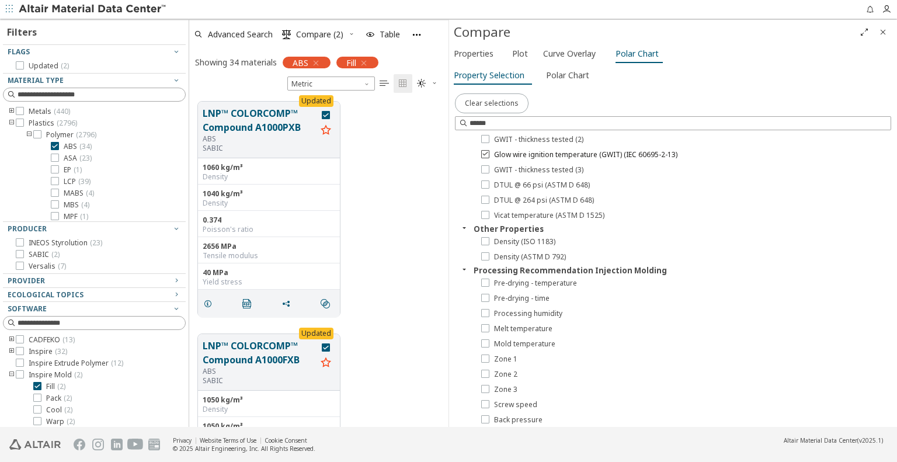
click at [484, 150] on div at bounding box center [485, 154] width 8 height 8
click at [485, 142] on div at bounding box center [485, 139] width 8 height 8
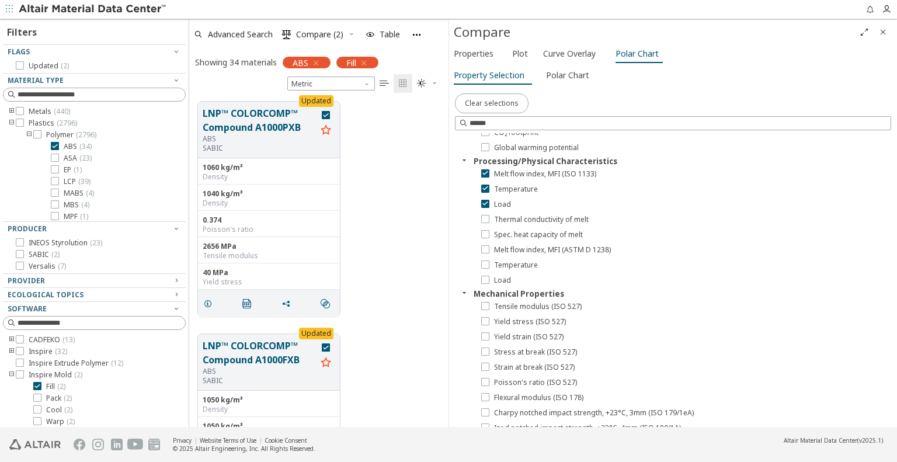
scroll to position [0, 0]
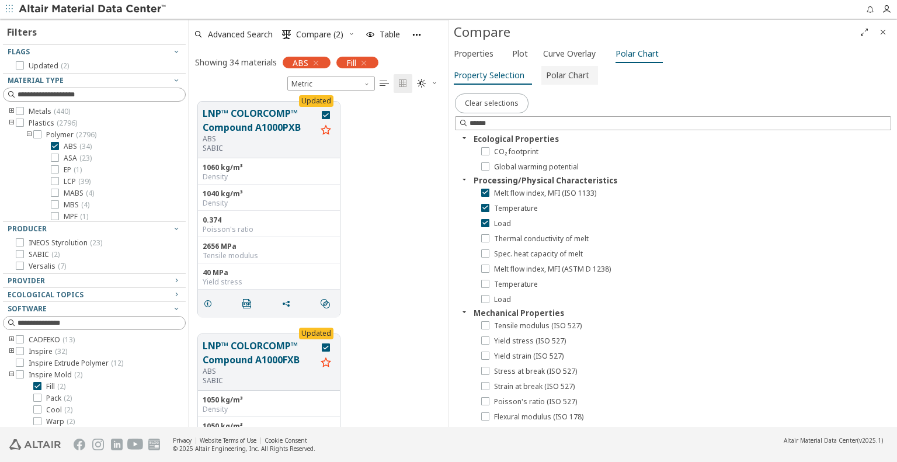
click at [563, 79] on span "Polar Chart" at bounding box center [567, 75] width 43 height 19
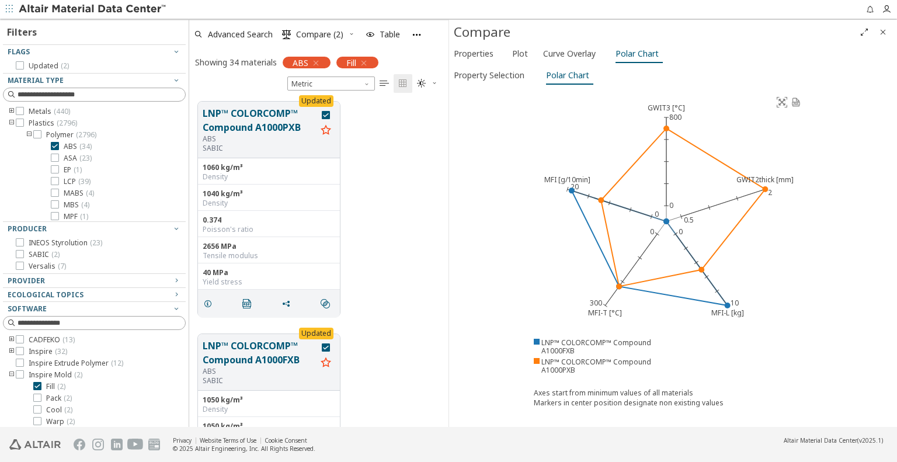
click at [404, 215] on div "Updated LNP™ COLORCOMP™ Compound A1000PXB ABS SABIC 1060 kg/m³ Density 1040 kg/…" at bounding box center [318, 209] width 259 height 232
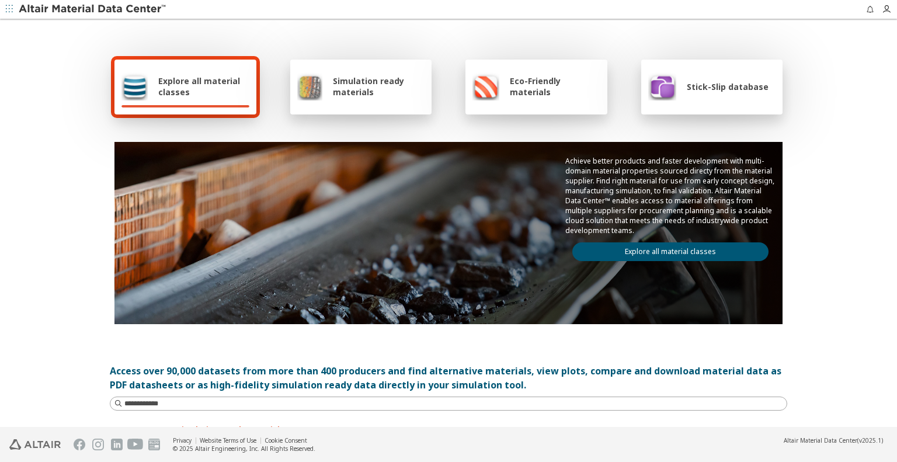
click at [173, 92] on span "Explore all material classes" at bounding box center [203, 86] width 91 height 22
click at [679, 248] on link "Explore all material classes" at bounding box center [670, 251] width 196 height 19
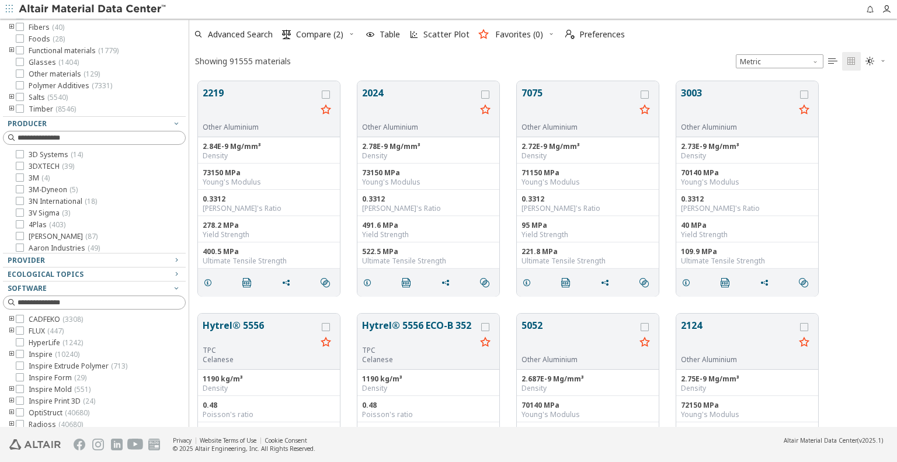
scroll to position [144, 0]
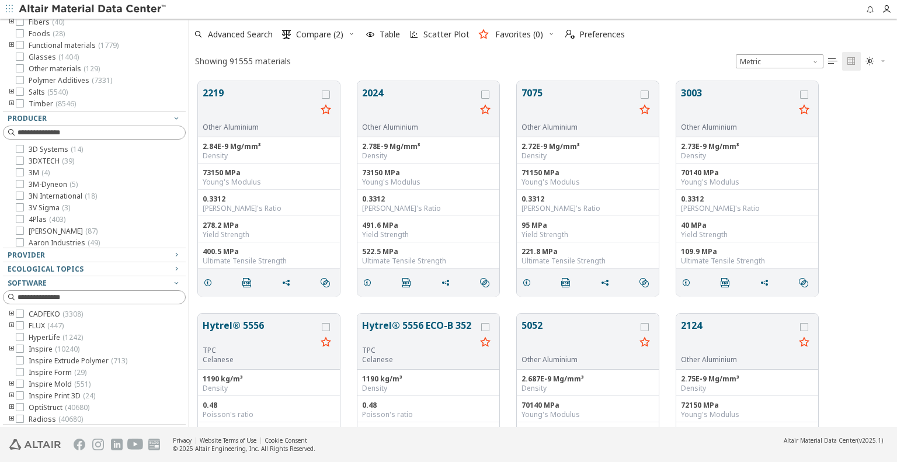
click at [12, 417] on icon "toogle group" at bounding box center [12, 419] width 8 height 9
click at [39, 333] on icon at bounding box center [37, 336] width 8 height 8
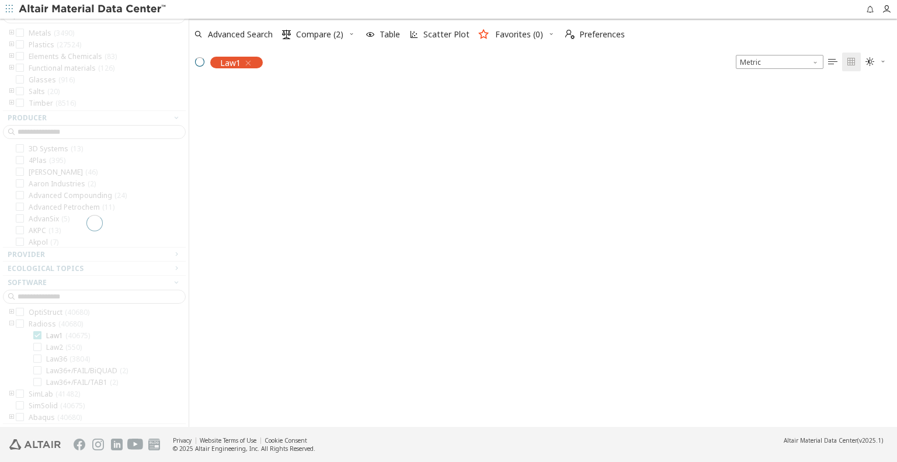
scroll to position [131, 0]
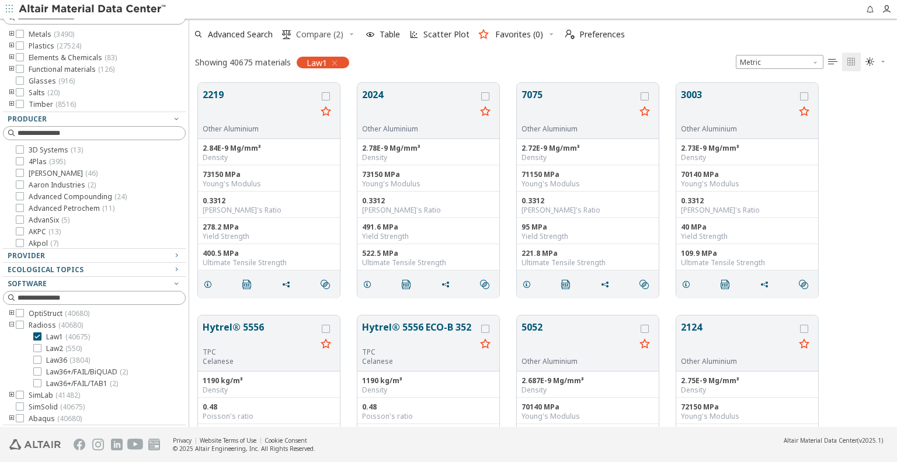
click at [347, 34] on button " Compare (2)" at bounding box center [312, 35] width 71 height 26
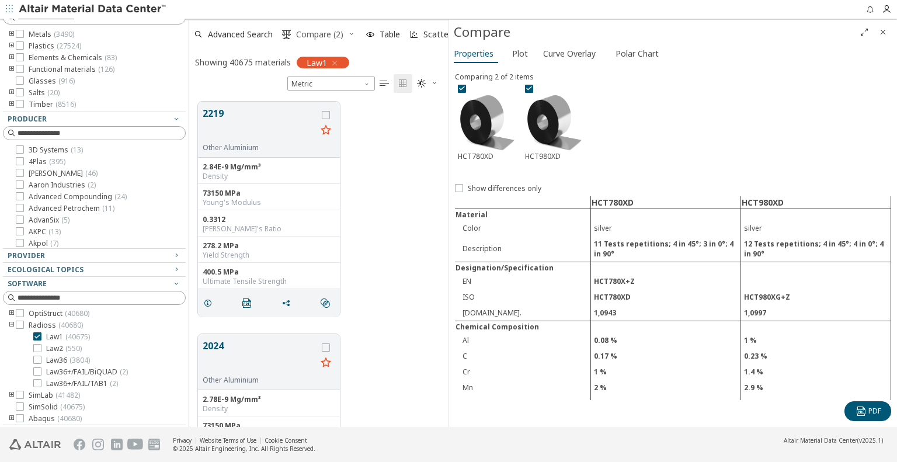
scroll to position [326, 250]
click at [463, 86] on icon at bounding box center [462, 88] width 8 height 8
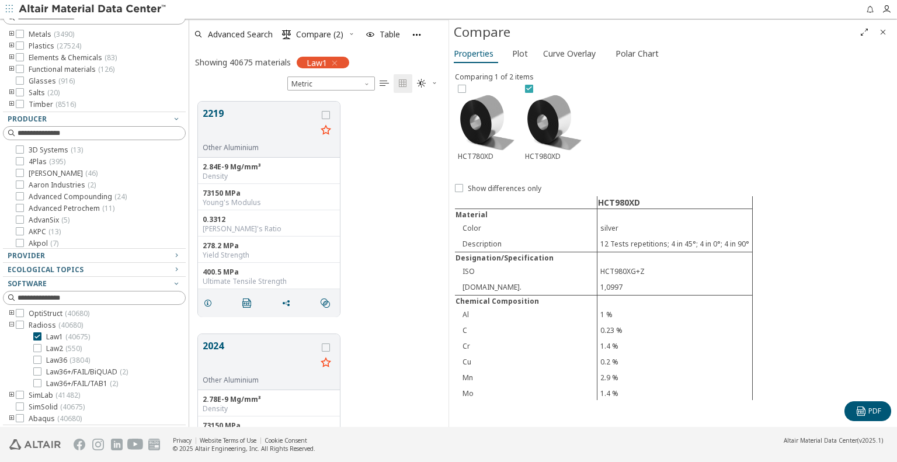
click at [528, 88] on icon at bounding box center [529, 88] width 8 height 8
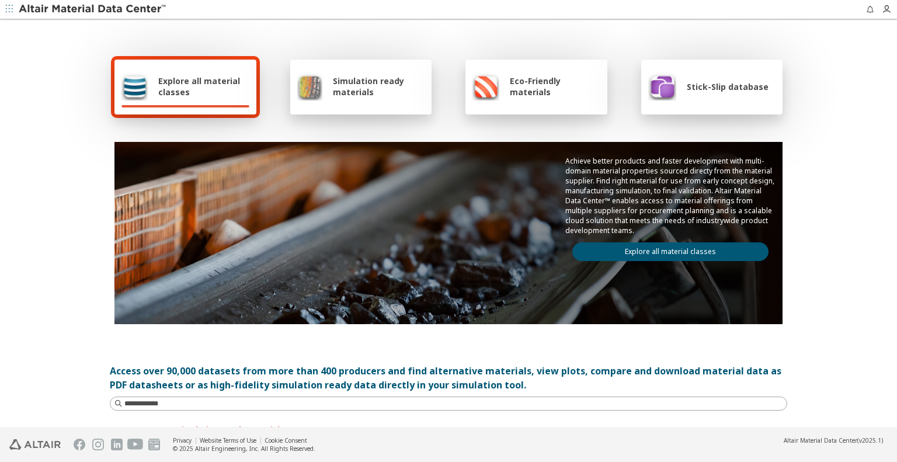
click at [180, 84] on span "Explore all material classes" at bounding box center [203, 86] width 91 height 22
click at [659, 247] on link "Explore all material classes" at bounding box center [670, 251] width 196 height 19
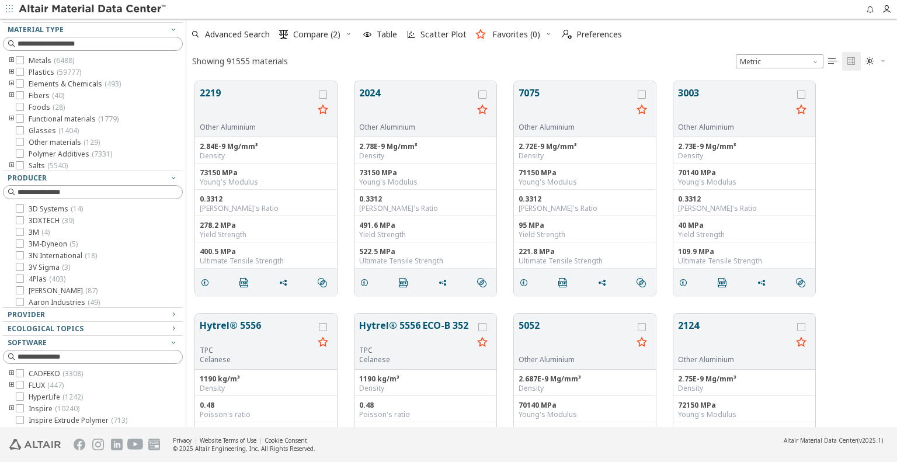
scroll to position [9, 9]
drag, startPoint x: 183, startPoint y: 244, endPoint x: 186, endPoint y: 266, distance: 22.4
click at [186, 266] on div "Filters Flags New ( 1281 ) Updated ( 503 ) Material Type Metals ( 6488 ) Plasti…" at bounding box center [448, 223] width 897 height 408
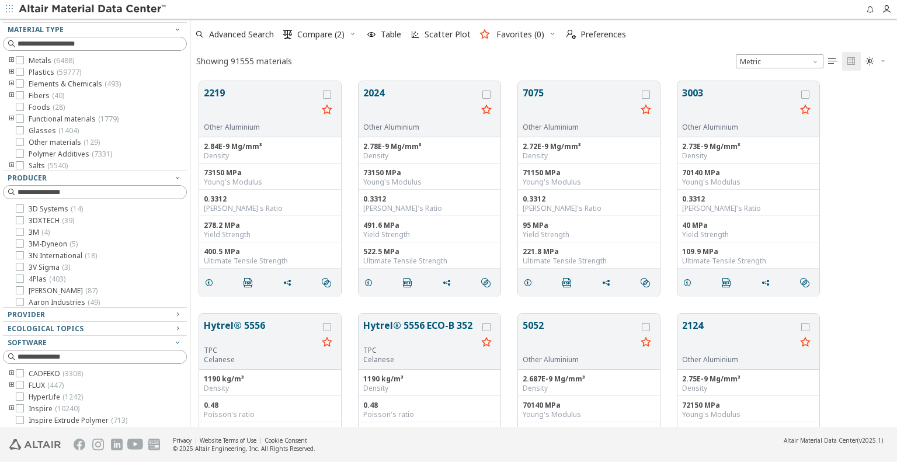
scroll to position [346, 697]
drag, startPoint x: 183, startPoint y: 248, endPoint x: 190, endPoint y: 249, distance: 7.1
click at [190, 249] on div "Filters Flags New ( 1281 ) Updated ( 503 ) Material Type Metals ( 6488 ) Plasti…" at bounding box center [448, 223] width 897 height 408
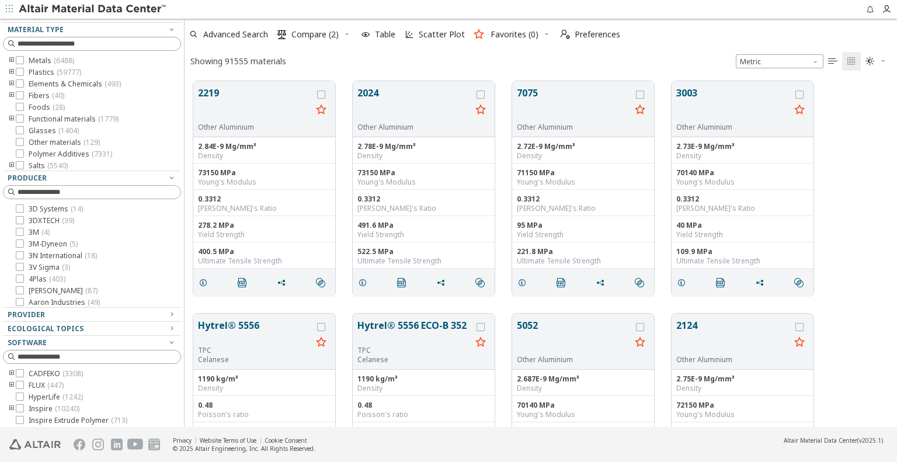
scroll to position [346, 703]
drag, startPoint x: 185, startPoint y: 230, endPoint x: 185, endPoint y: 266, distance: 36.2
click at [185, 266] on div "Filters Flags New ( 1281 ) Updated ( 503 ) Material Type Metals ( 6488 ) Plasti…" at bounding box center [448, 223] width 897 height 408
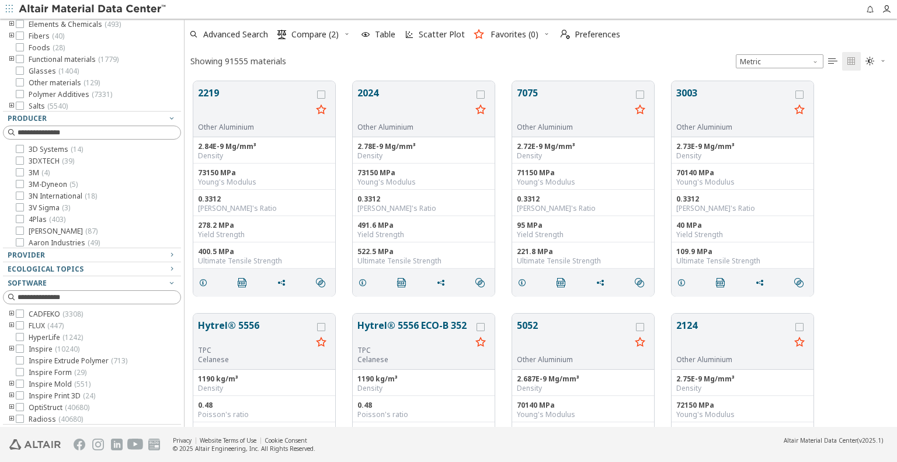
scroll to position [96, 0]
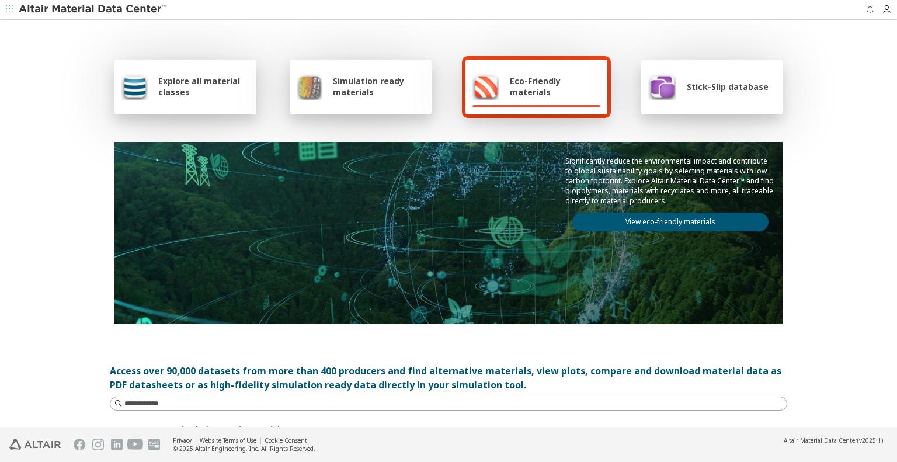
click at [349, 74] on div "Simulation ready materials" at bounding box center [361, 86] width 128 height 28
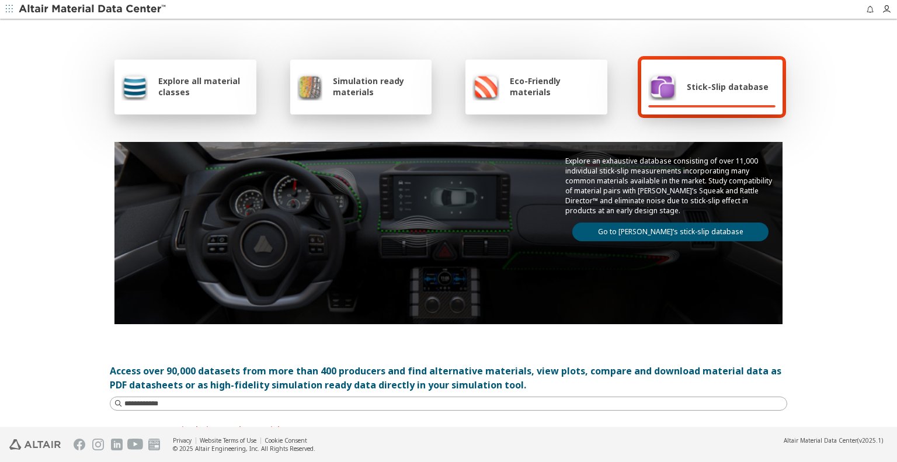
click at [352, 84] on span "Simulation ready materials" at bounding box center [379, 86] width 92 height 22
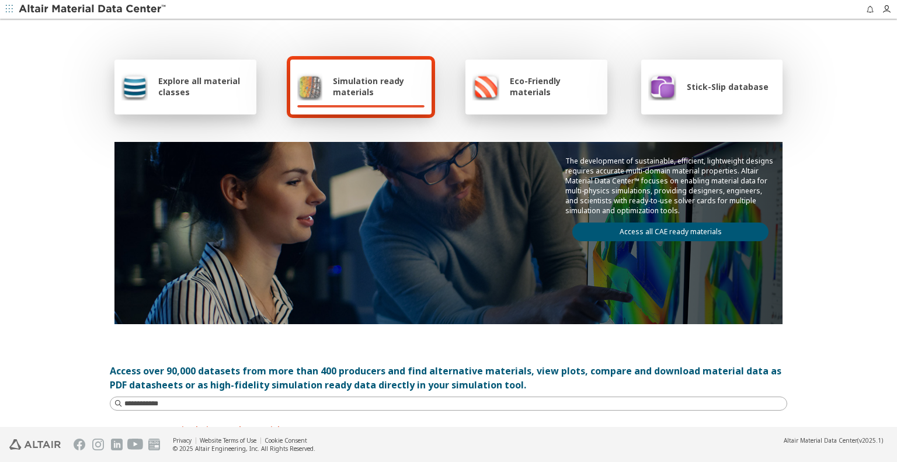
click at [621, 228] on link "Access all CAE ready materials" at bounding box center [670, 232] width 196 height 19
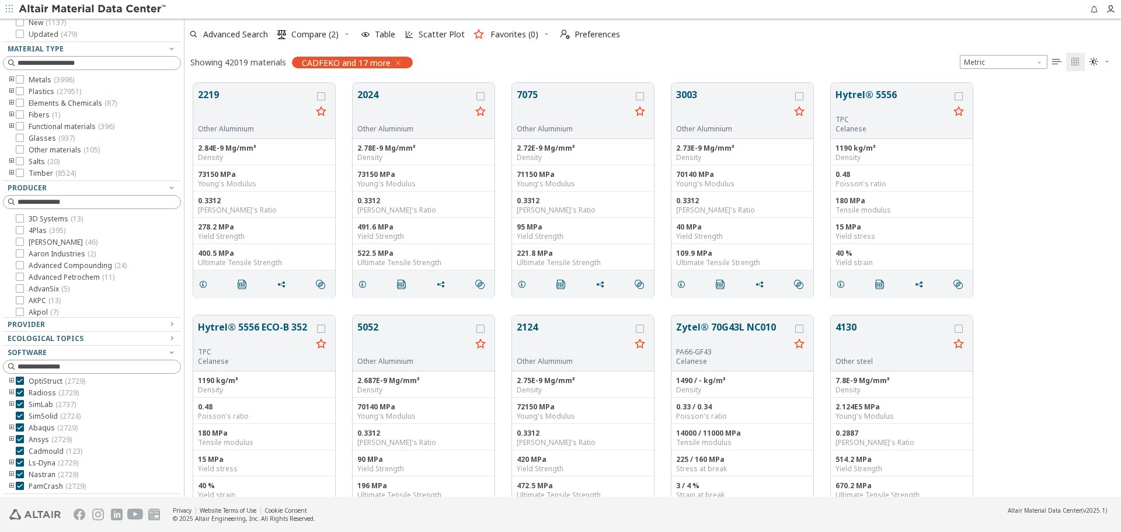
scroll to position [414, 928]
